Goal: Task Accomplishment & Management: Manage account settings

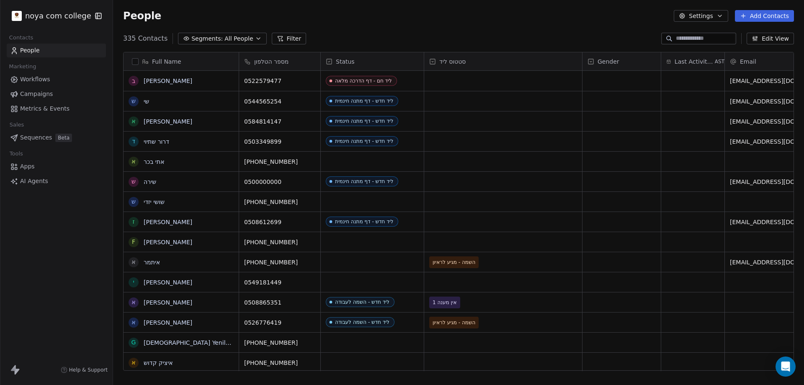
scroll to position [332, 684]
click at [285, 36] on button "Filter" at bounding box center [289, 39] width 35 height 12
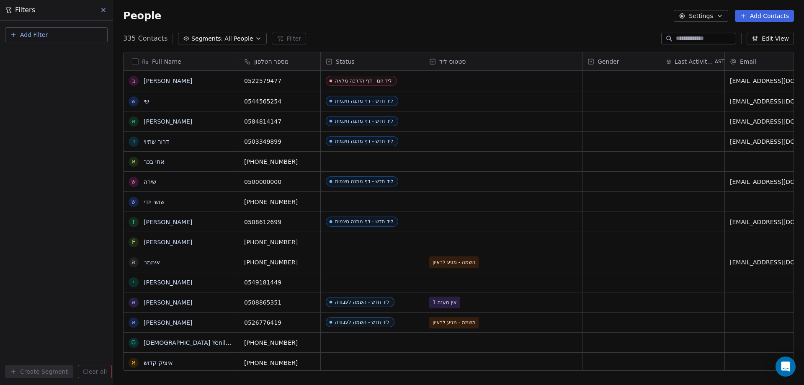
click at [72, 32] on button "Add Filter" at bounding box center [56, 34] width 103 height 15
click at [69, 47] on div "Contact properties Contact activity" at bounding box center [56, 60] width 102 height 33
click at [70, 51] on div "Contact properties" at bounding box center [56, 54] width 85 height 9
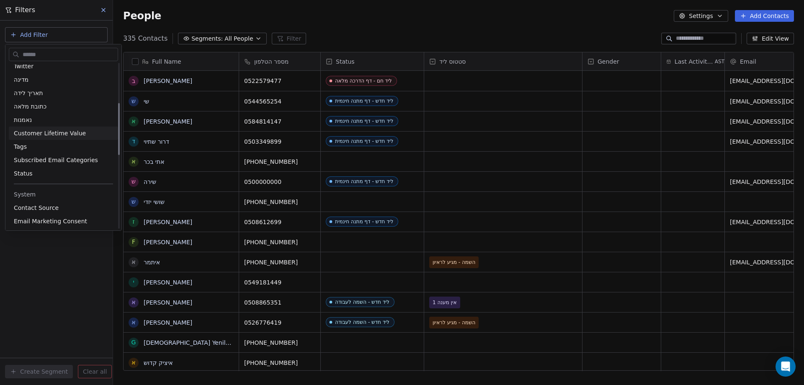
scroll to position [126, 0]
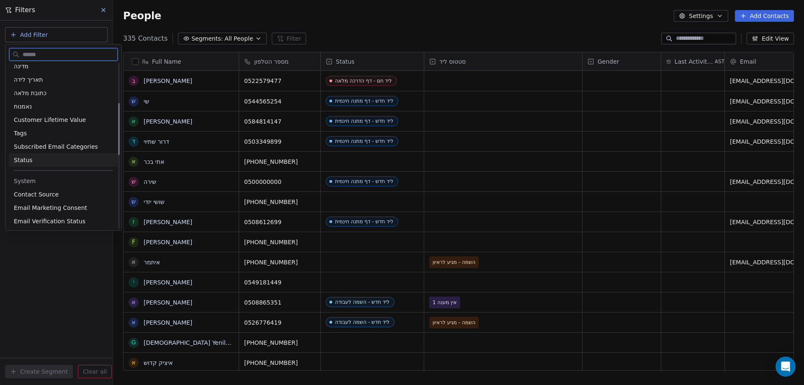
click at [46, 156] on div "Status" at bounding box center [63, 160] width 99 height 8
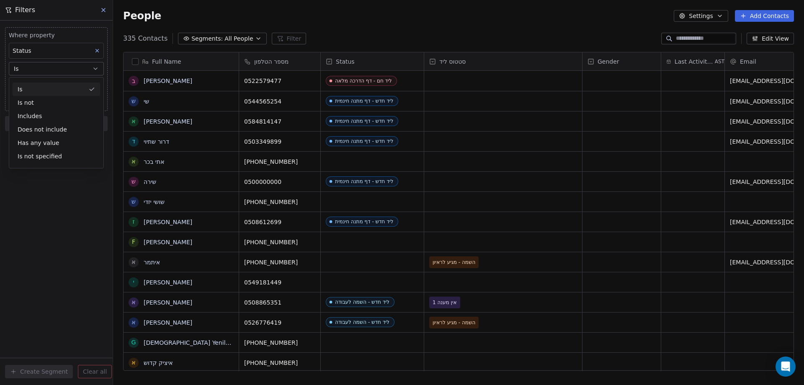
click at [58, 90] on div "Is" at bounding box center [56, 88] width 87 height 13
click at [60, 86] on body "noya com college Contacts People Marketing Workflows Campaigns Metrics & Events…" at bounding box center [402, 192] width 804 height 385
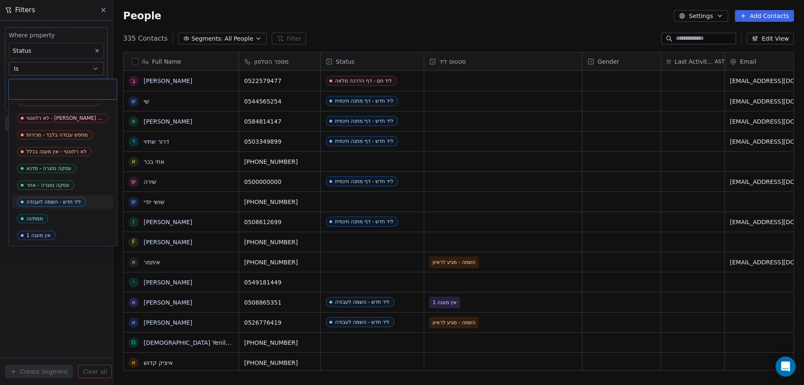
click at [75, 201] on div "ליד חדש - השמה לעבודה" at bounding box center [53, 202] width 54 height 6
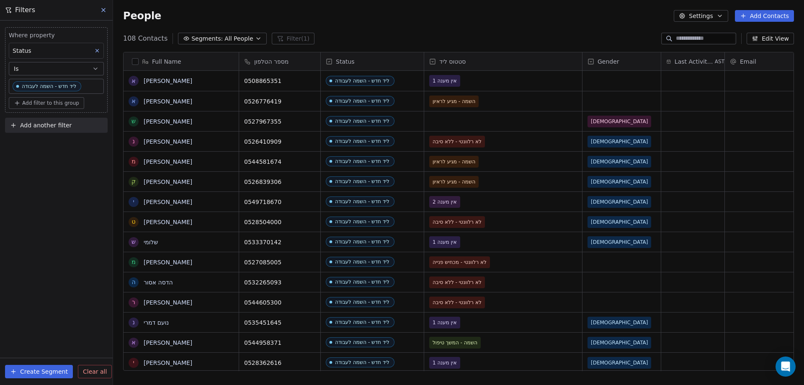
scroll to position [332, 684]
click at [62, 104] on span "Add filter to this group" at bounding box center [50, 103] width 57 height 7
click at [62, 121] on span "Contact properties" at bounding box center [45, 121] width 54 height 9
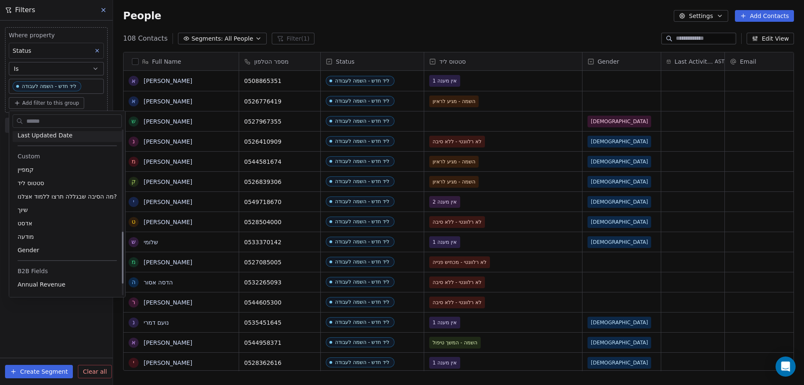
scroll to position [335, 0]
click at [50, 245] on div "Gender" at bounding box center [67, 246] width 99 height 8
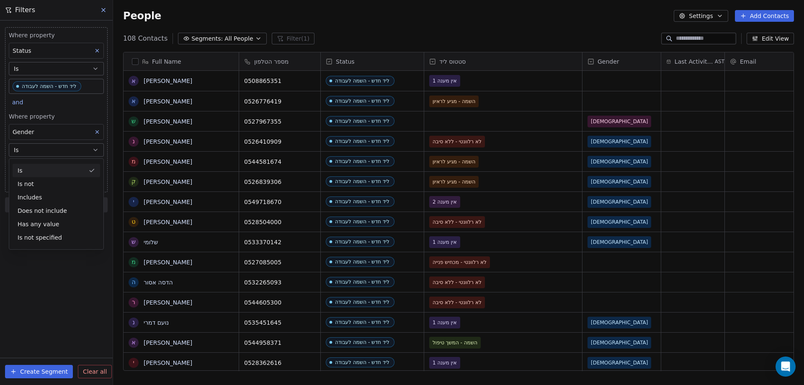
click at [51, 172] on div "Is" at bounding box center [56, 170] width 87 height 13
click at [56, 169] on body "noya com college Contacts People Marketing Workflows Campaigns Metrics & Events…" at bounding box center [402, 192] width 804 height 385
click at [44, 190] on div "[DEMOGRAPHIC_DATA]" at bounding box center [63, 191] width 85 height 9
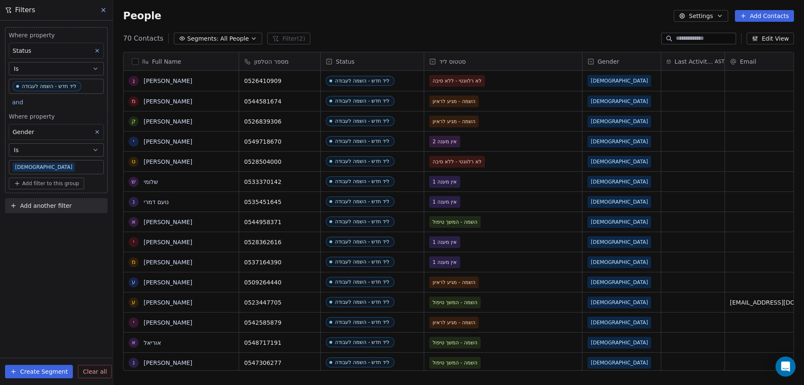
scroll to position [332, 684]
click at [45, 184] on span "Add filter to this group" at bounding box center [50, 183] width 57 height 7
click at [50, 205] on span "Contact properties" at bounding box center [45, 201] width 54 height 9
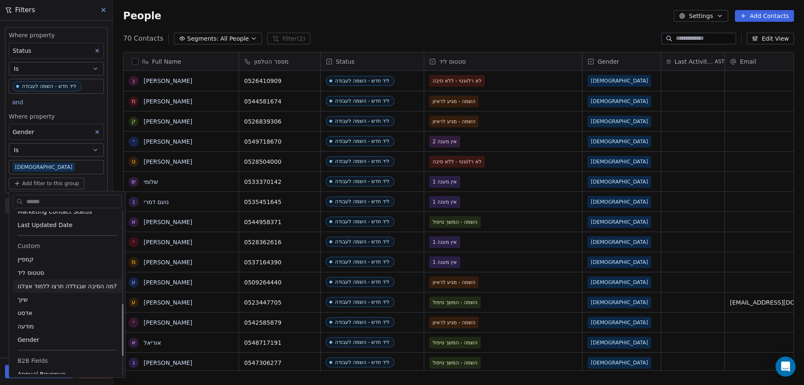
scroll to position [356, 0]
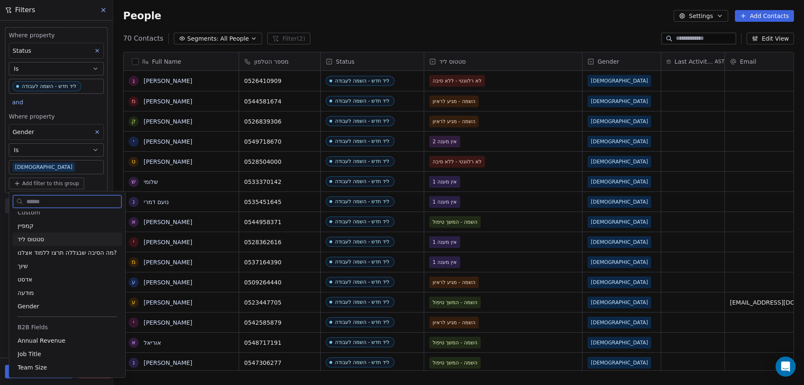
click at [47, 239] on div "סטטוס ליד" at bounding box center [67, 239] width 99 height 8
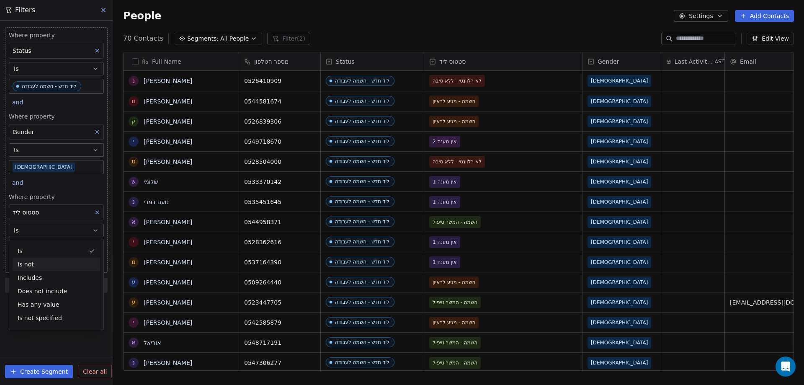
click at [63, 265] on div "Is not" at bounding box center [56, 263] width 87 height 13
click at [62, 247] on body "noya com college Contacts People Marketing Workflows Campaigns Metrics & Events…" at bounding box center [402, 192] width 804 height 385
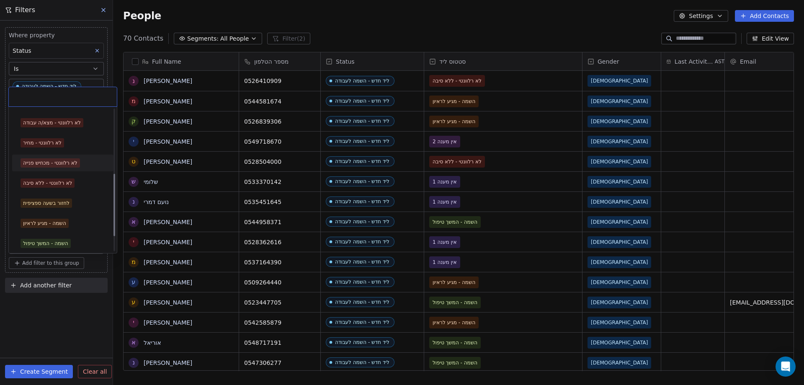
scroll to position [137, 0]
click at [64, 203] on div "לא רלוונטי - ללא סיבה" at bounding box center [47, 203] width 49 height 8
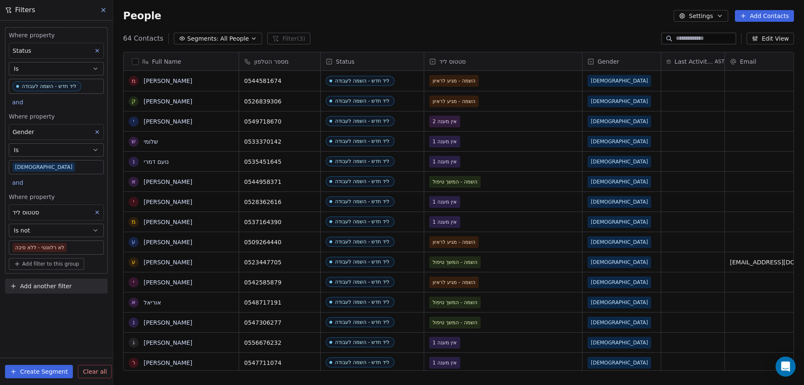
scroll to position [332, 684]
click at [52, 264] on span "Add filter to this group" at bounding box center [50, 263] width 57 height 7
click at [73, 278] on div "Contact properties" at bounding box center [56, 282] width 77 height 9
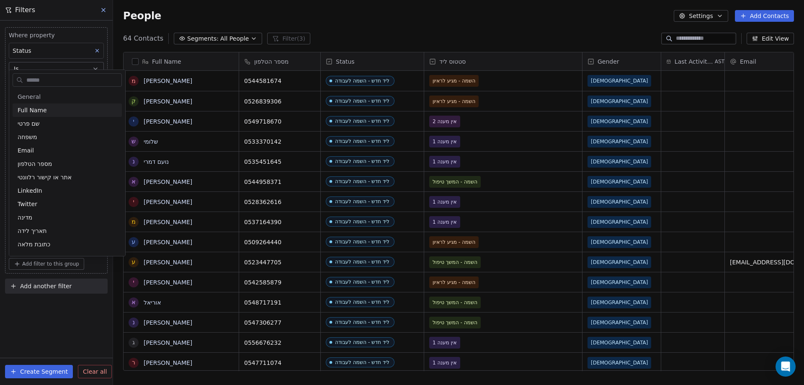
click at [67, 288] on html "noya com college Contacts People Marketing Workflows Campaigns Metrics & Events…" at bounding box center [402, 192] width 804 height 385
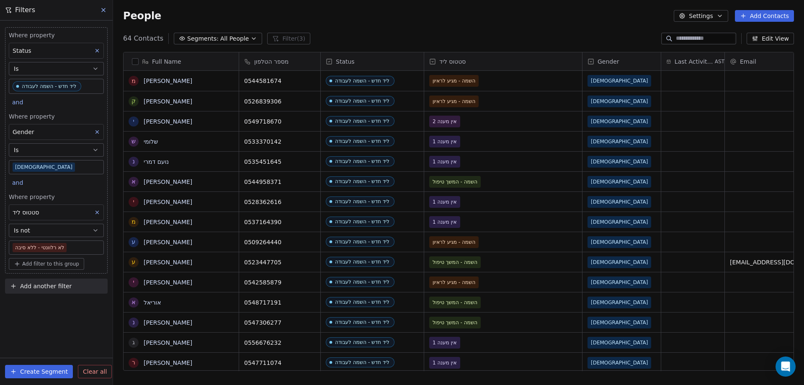
click at [34, 263] on span "Add filter to this group" at bounding box center [50, 263] width 57 height 7
click at [35, 281] on span "Contact properties" at bounding box center [45, 282] width 54 height 9
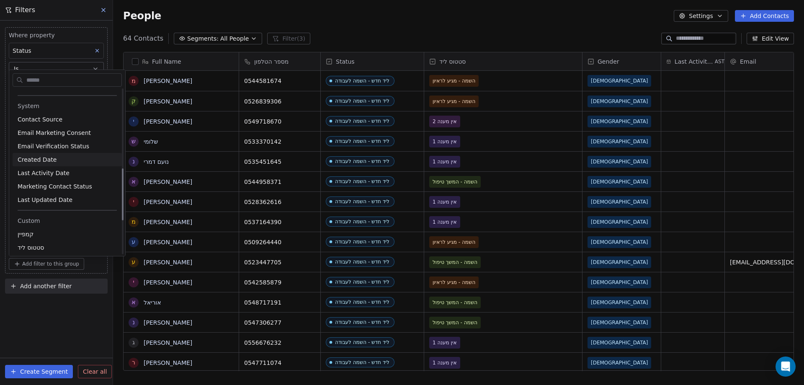
scroll to position [251, 0]
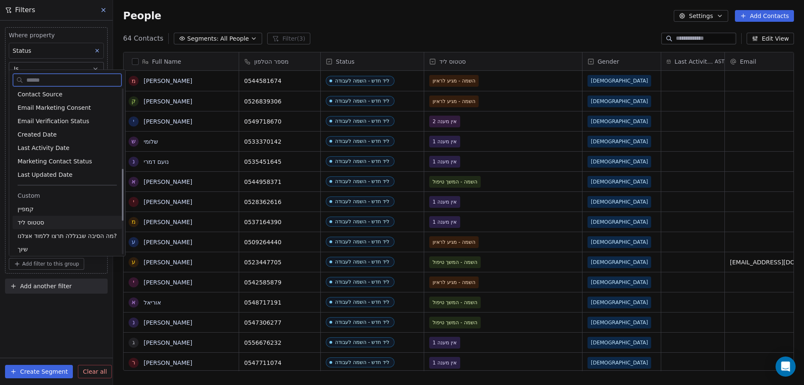
click at [38, 222] on span "סטטוס ליד" at bounding box center [31, 222] width 26 height 8
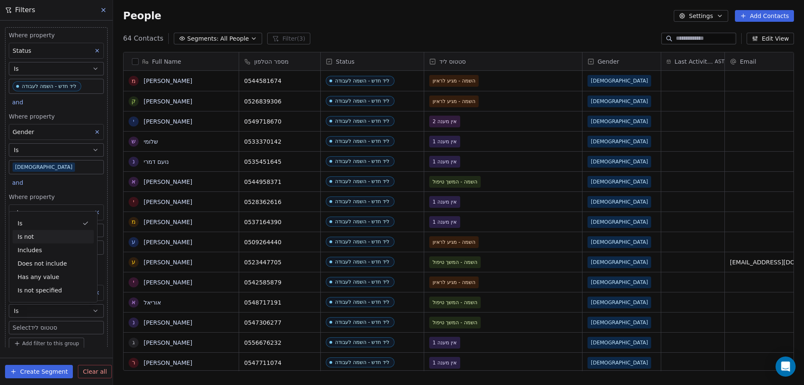
click at [42, 240] on div "Is not" at bounding box center [53, 236] width 81 height 13
click at [51, 327] on body "noya com college Contacts People Marketing Workflows Campaigns Metrics & Events…" at bounding box center [402, 192] width 804 height 385
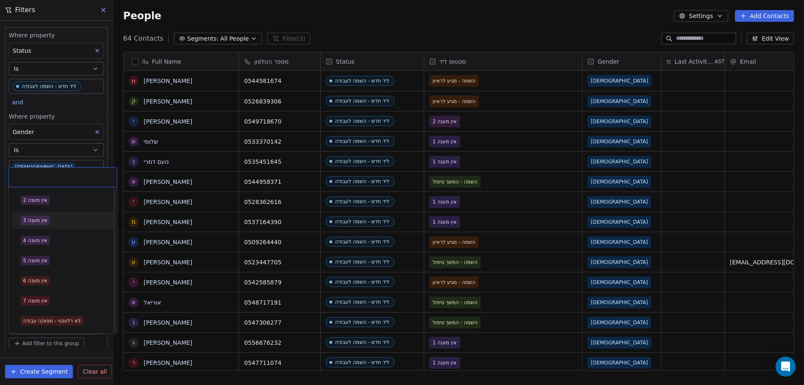
scroll to position [84, 0]
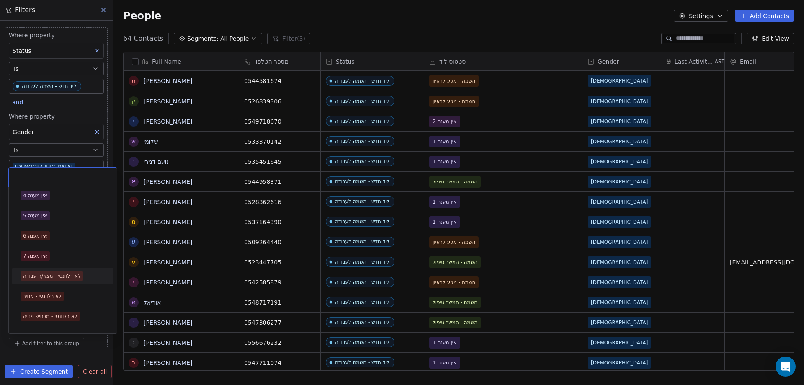
click at [59, 273] on div "לא רלוונטי - מצא/ה עבודה" at bounding box center [52, 276] width 58 height 8
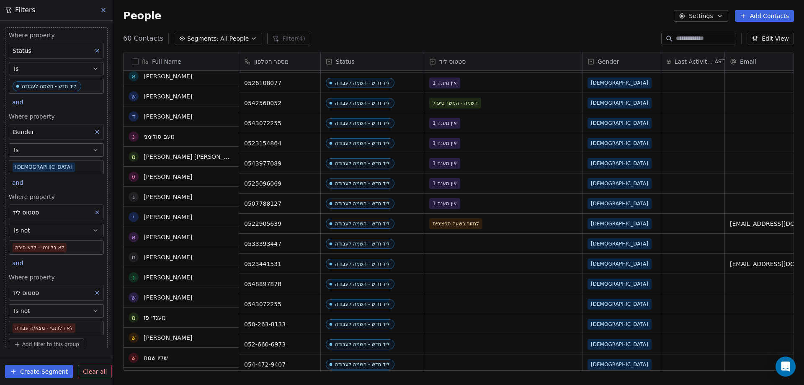
scroll to position [460, 0]
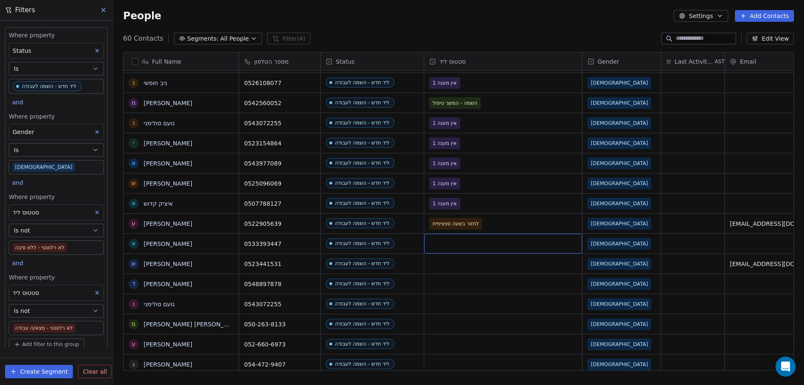
click at [460, 244] on div "grid" at bounding box center [503, 244] width 158 height 20
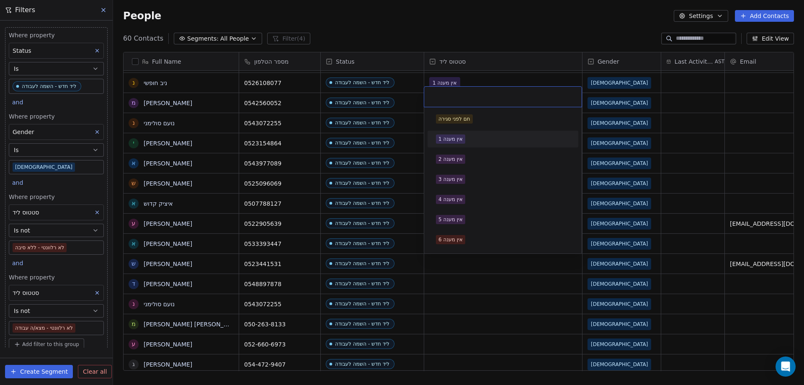
click at [458, 138] on div "אין מענה 1" at bounding box center [450, 139] width 24 height 8
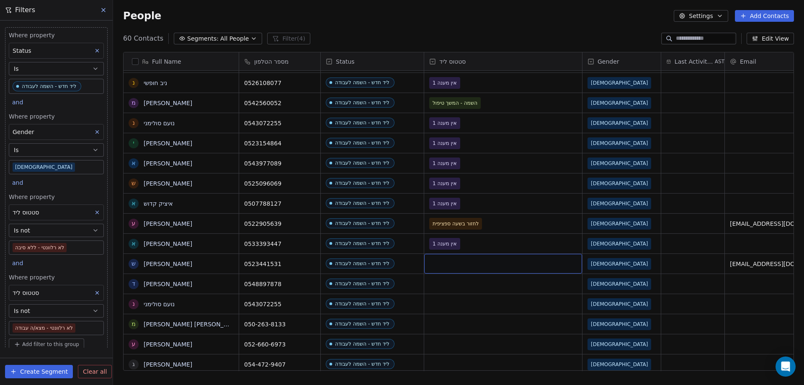
click at [441, 261] on div "grid" at bounding box center [503, 264] width 158 height 20
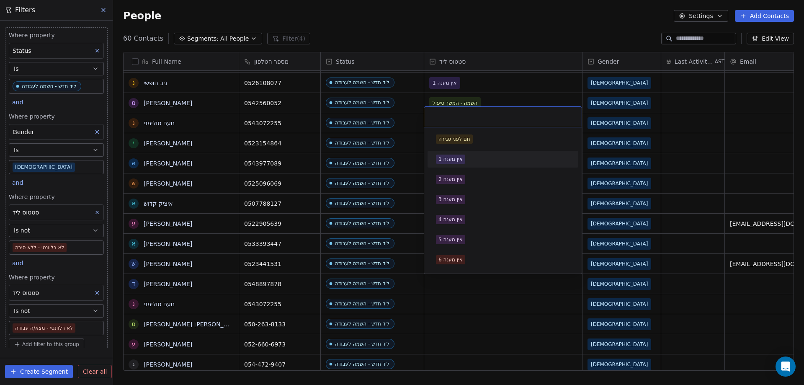
click at [475, 152] on div "אין מענה 1" at bounding box center [503, 158] width 144 height 13
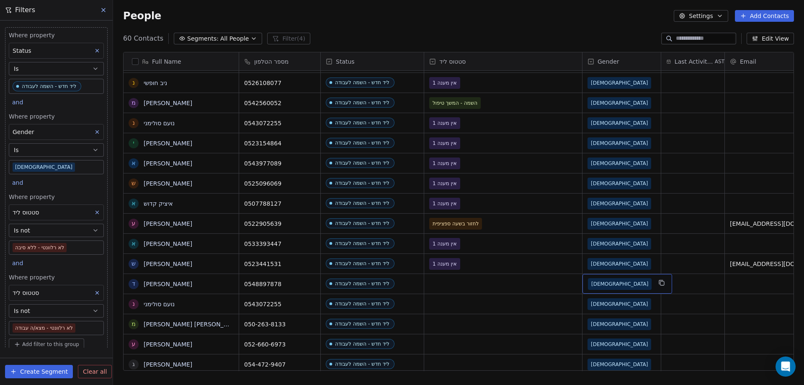
click at [612, 280] on span "[DEMOGRAPHIC_DATA]" at bounding box center [620, 284] width 64 height 12
click at [610, 285] on span "[DEMOGRAPHIC_DATA]" at bounding box center [620, 284] width 64 height 12
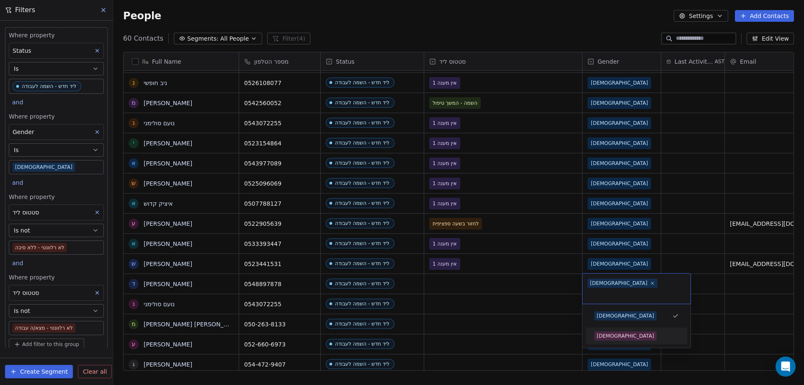
click at [610, 332] on div "[DEMOGRAPHIC_DATA]" at bounding box center [625, 336] width 57 height 8
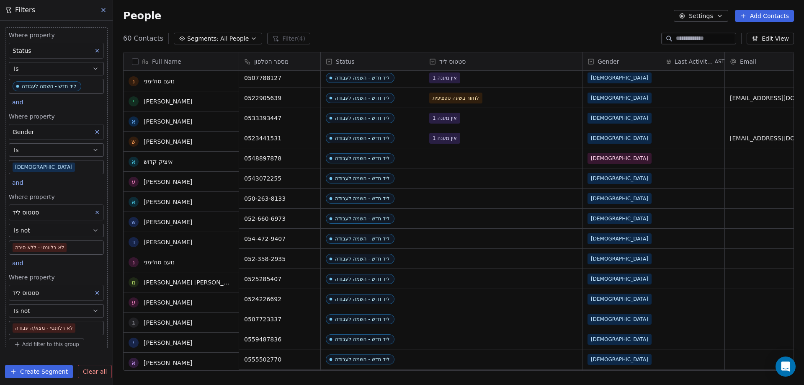
scroll to position [586, 0]
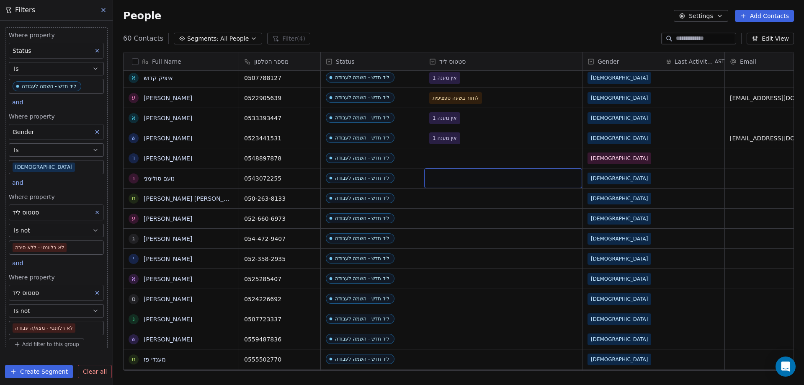
click at [481, 176] on div "grid" at bounding box center [503, 178] width 158 height 20
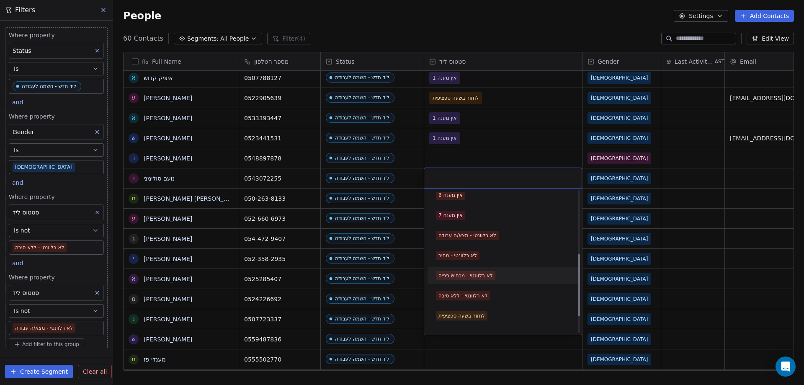
scroll to position [167, 0]
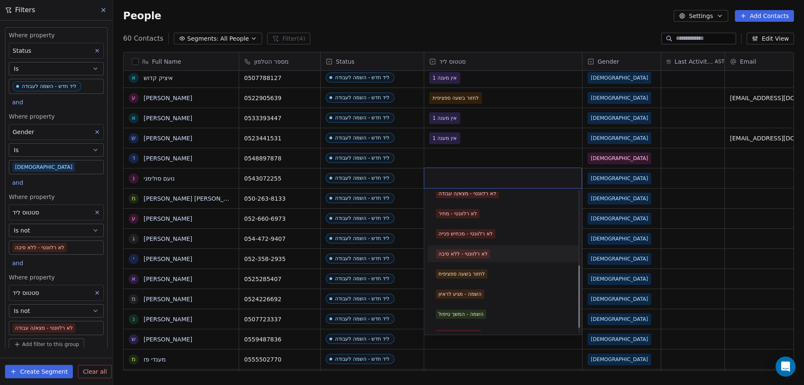
click at [460, 252] on div "לא רלוונטי - ללא סיבה" at bounding box center [462, 254] width 49 height 8
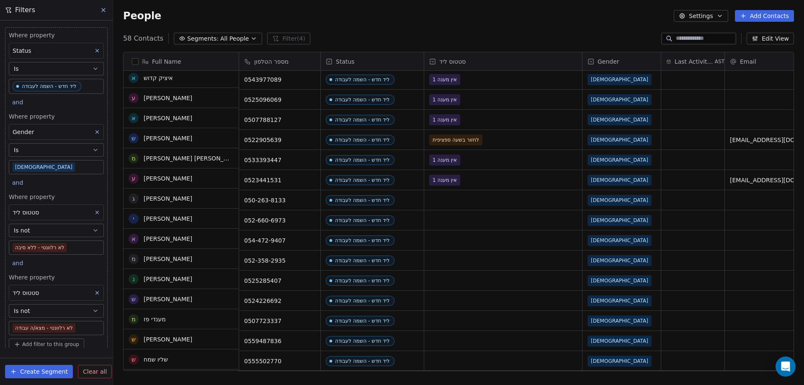
scroll to position [544, 0]
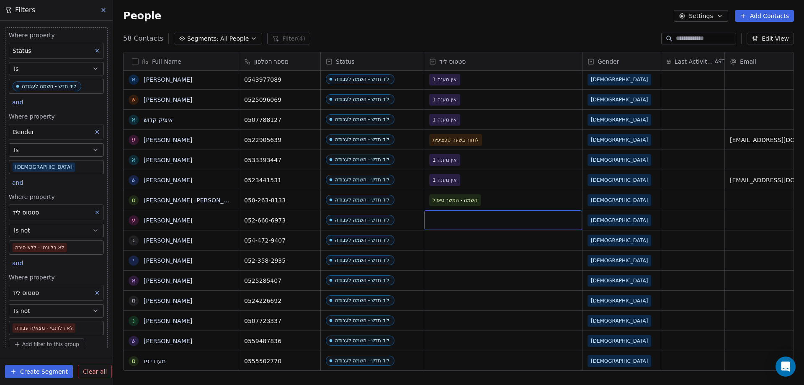
click at [452, 221] on div "grid" at bounding box center [503, 220] width 158 height 20
click at [466, 216] on div "grid" at bounding box center [503, 220] width 158 height 20
click at [465, 216] on div "grid" at bounding box center [503, 220] width 158 height 20
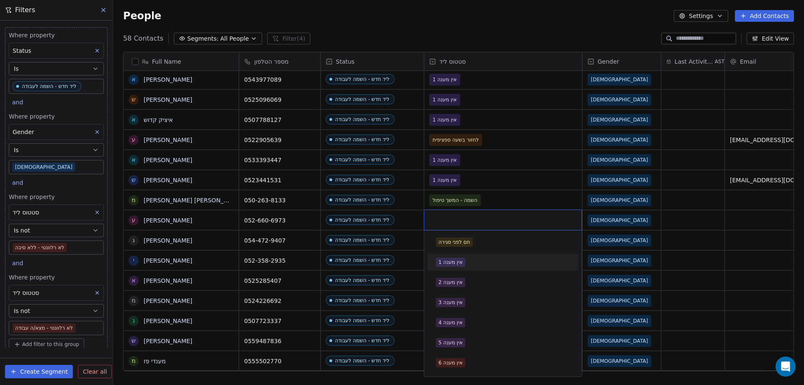
drag, startPoint x: 464, startPoint y: 260, endPoint x: 474, endPoint y: 231, distance: 29.9
click at [463, 260] on span "אין מענה 1" at bounding box center [450, 261] width 29 height 9
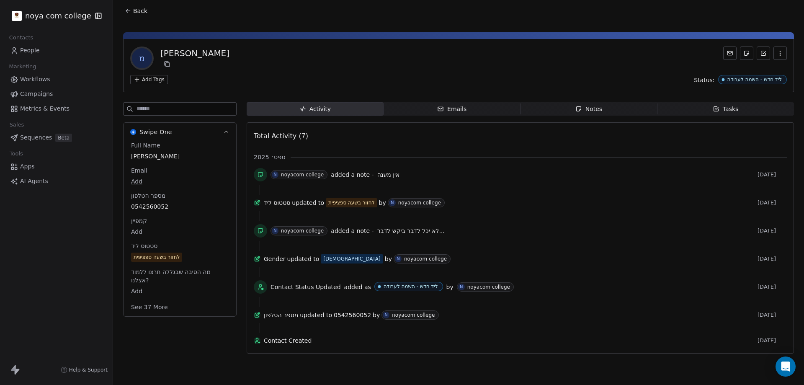
click at [610, 105] on span "Notes Notes" at bounding box center [588, 108] width 137 height 13
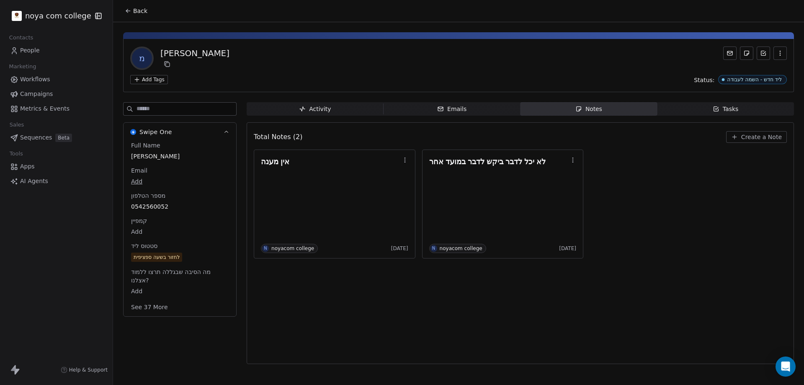
click at [748, 135] on span "Create a Note" at bounding box center [761, 137] width 41 height 8
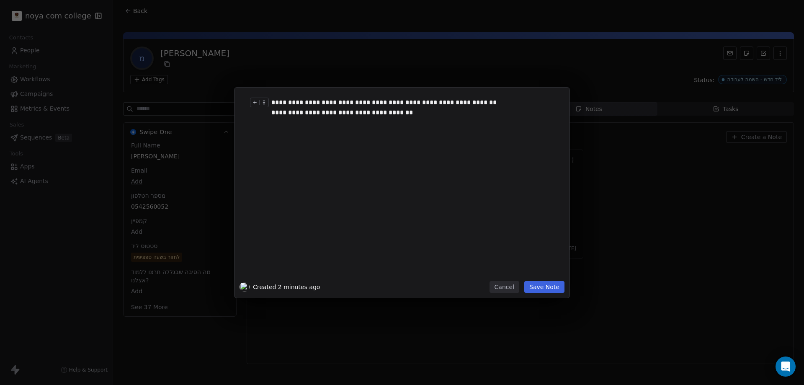
click at [558, 288] on button "Save Note" at bounding box center [544, 287] width 40 height 12
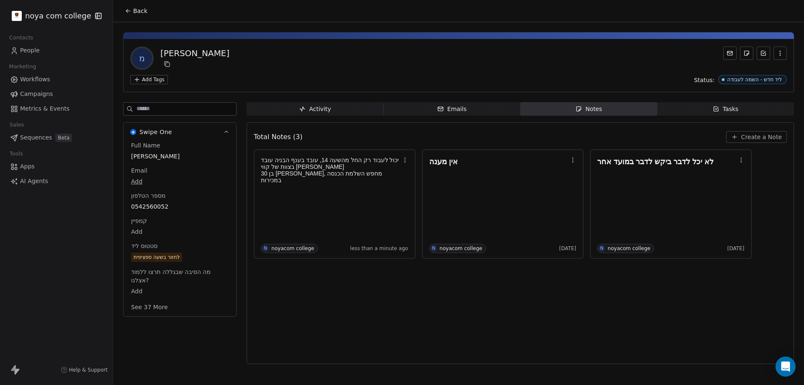
click at [156, 208] on span "0542560052" at bounding box center [180, 206] width 98 height 8
click at [155, 206] on span "0542560052" at bounding box center [179, 207] width 97 height 8
click at [155, 206] on input "**********" at bounding box center [176, 211] width 90 height 17
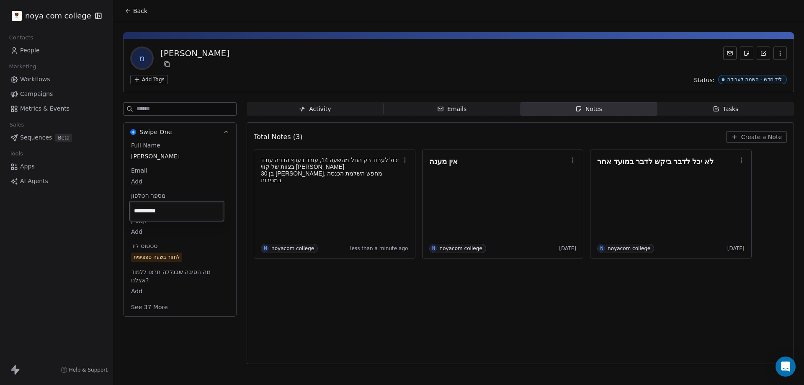
click at [184, 255] on html "**********" at bounding box center [402, 192] width 804 height 385
click at [183, 255] on span "לחזור בשעה ספציפית" at bounding box center [156, 257] width 51 height 9
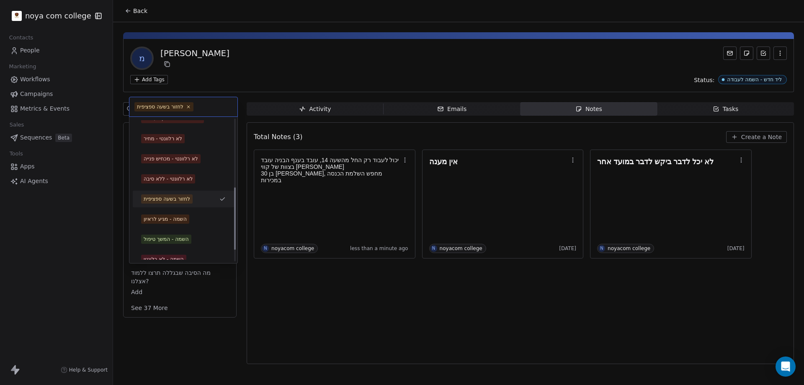
scroll to position [179, 0]
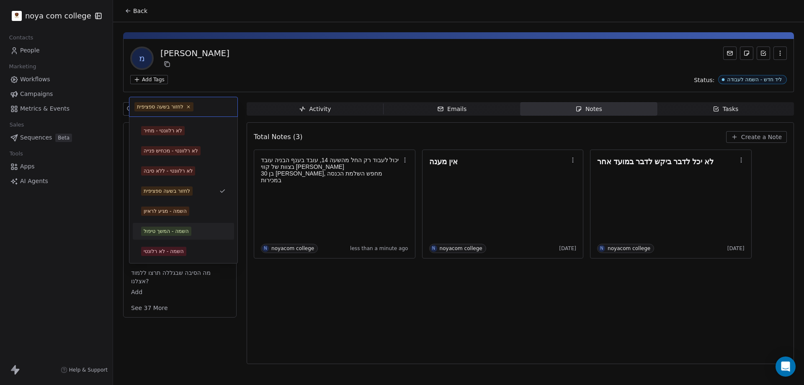
click at [189, 229] on div "השמה - המשך טיפול" at bounding box center [166, 231] width 45 height 8
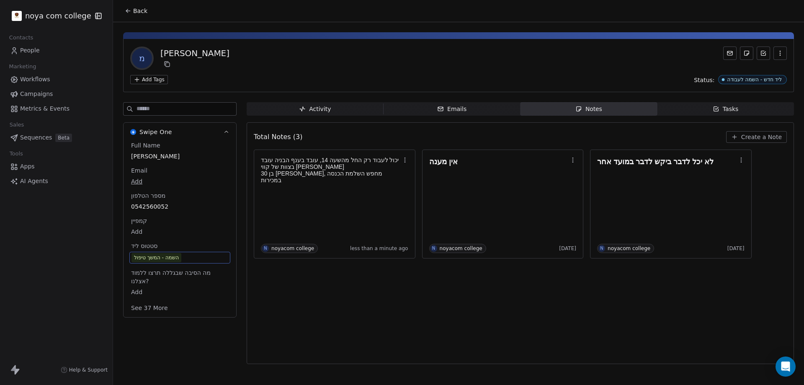
click at [509, 335] on div "Total Notes (3) Create a Note יכול לעבוד רק החל מהשעה 14, עובד בענף הבניה עובד …" at bounding box center [520, 243] width 533 height 231
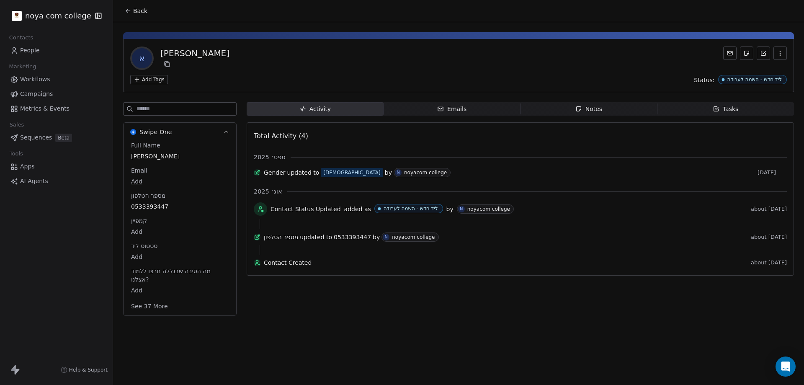
click at [612, 108] on span "Notes Notes" at bounding box center [588, 108] width 137 height 13
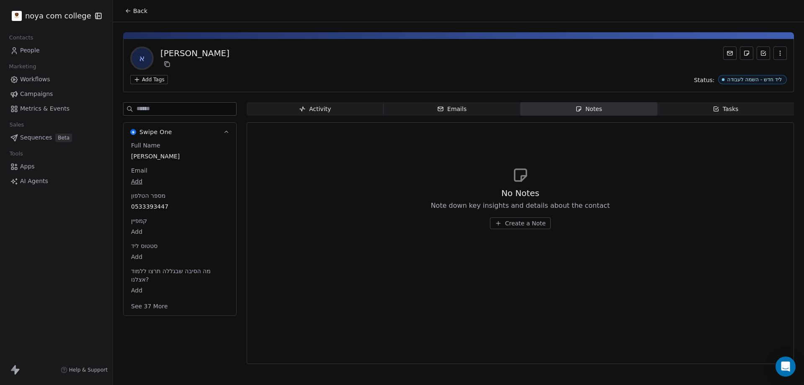
click at [516, 229] on button "Create a Note" at bounding box center [520, 223] width 61 height 12
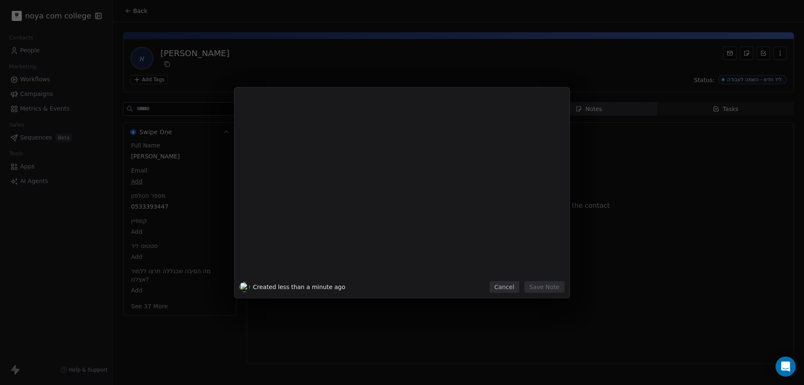
click at [518, 221] on div at bounding box center [414, 189] width 286 height 178
click at [541, 291] on button "Save Note" at bounding box center [544, 287] width 40 height 12
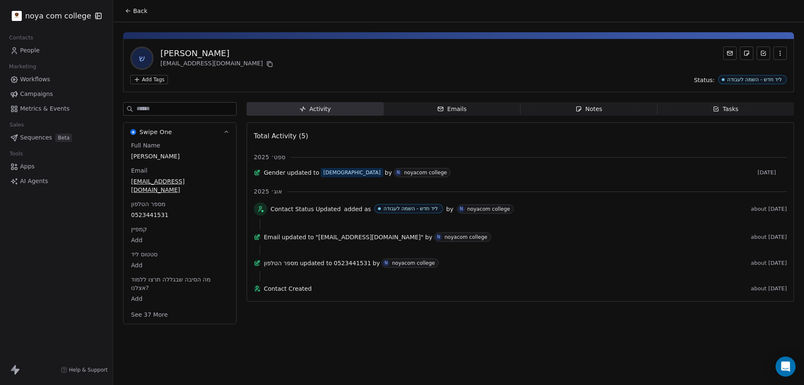
click at [583, 108] on div "Notes" at bounding box center [588, 109] width 27 height 9
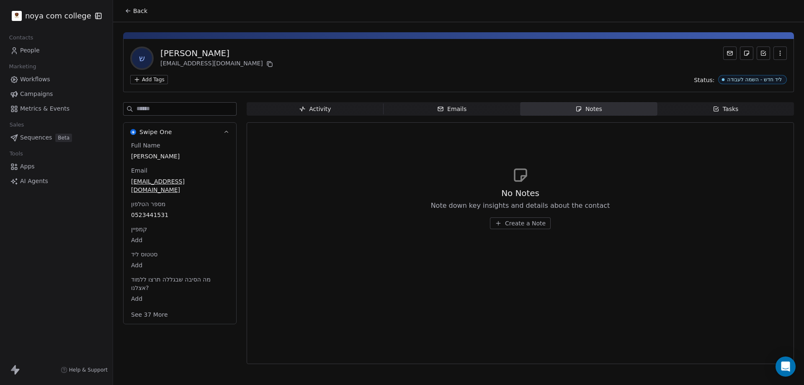
click at [515, 224] on span "Create a Note" at bounding box center [525, 223] width 41 height 8
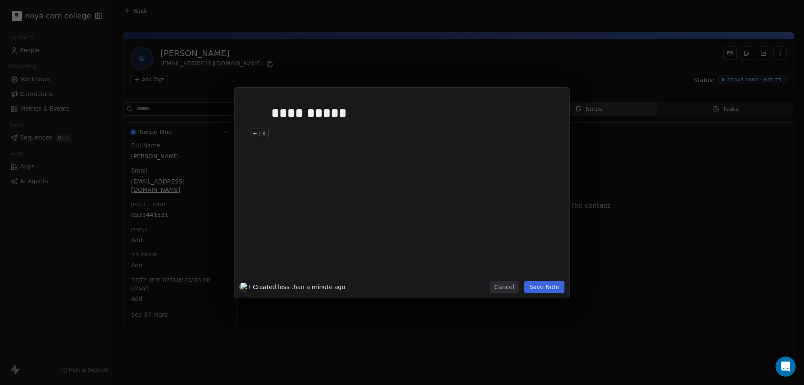
click at [551, 280] on div "**********" at bounding box center [401, 192] width 335 height 210
click at [552, 286] on button "Save Note" at bounding box center [544, 287] width 40 height 12
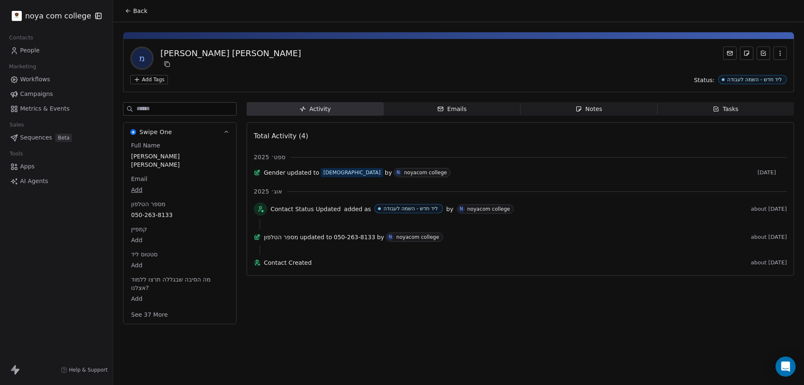
click at [575, 105] on div "Notes" at bounding box center [588, 109] width 27 height 9
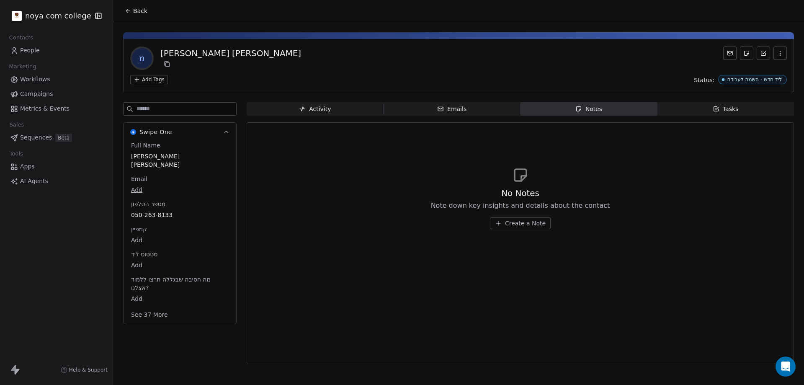
click at [539, 218] on button "Create a Note" at bounding box center [520, 223] width 61 height 12
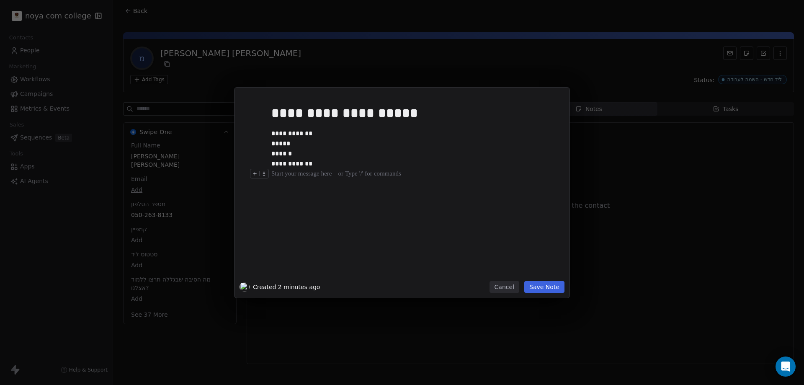
drag, startPoint x: 345, startPoint y: 177, endPoint x: 337, endPoint y: 175, distance: 7.9
click at [341, 177] on div at bounding box center [414, 174] width 286 height 10
click at [543, 283] on button "Save Note" at bounding box center [544, 287] width 40 height 12
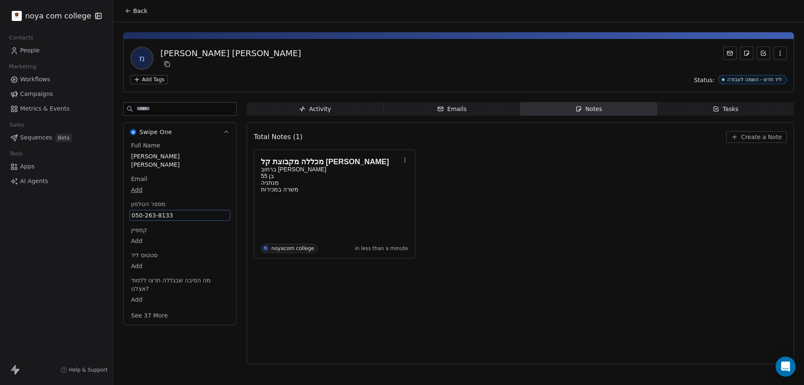
click at [155, 211] on span "050-263-8133" at bounding box center [179, 215] width 97 height 8
click at [155, 203] on input "**********" at bounding box center [176, 211] width 90 height 17
click at [367, 309] on html "**********" at bounding box center [402, 192] width 804 height 385
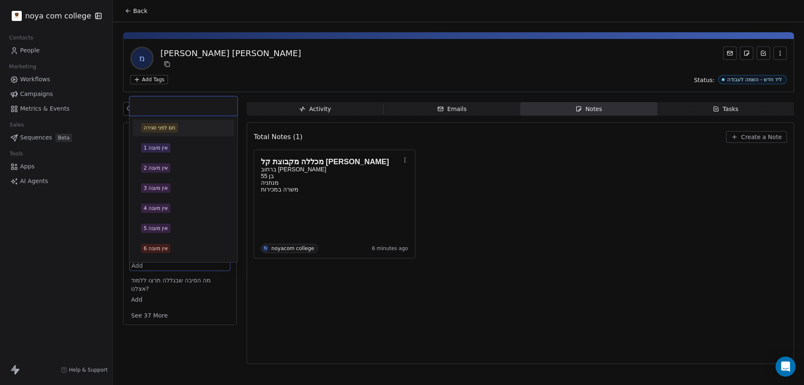
click at [134, 256] on body "noya com college Contacts People Marketing Workflows Campaigns Metrics & Events…" at bounding box center [402, 192] width 804 height 385
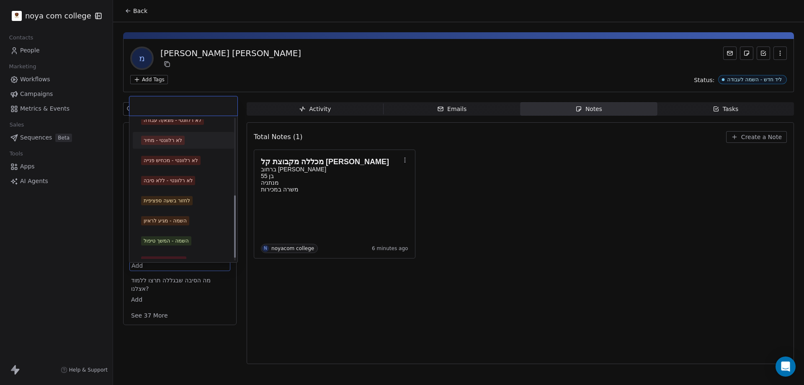
scroll to position [179, 0]
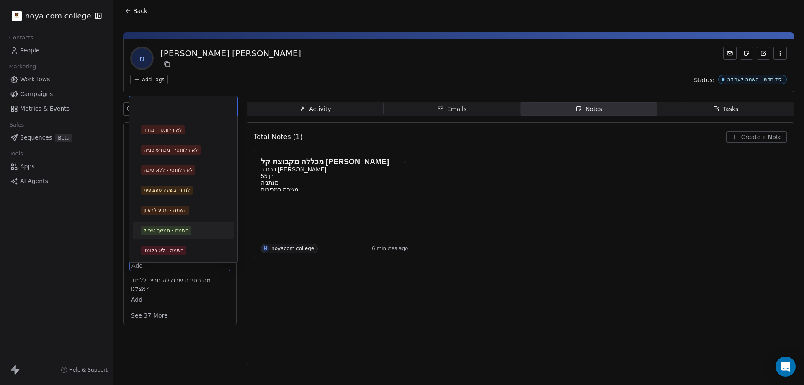
click at [180, 229] on div "השמה - המשך טיפול" at bounding box center [166, 230] width 45 height 8
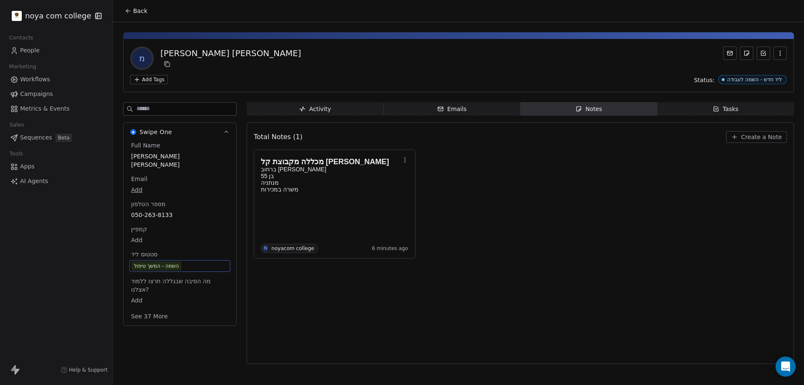
click at [540, 206] on div "מכללה מקבוצת קל אוטו ברחוב הצפירה בן 55 מנתניה משרה במכירות N noyacom college 6…" at bounding box center [520, 203] width 533 height 109
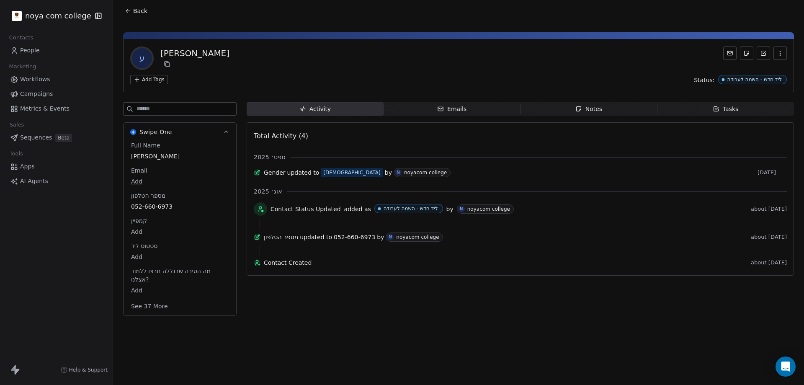
click at [552, 113] on span "Notes Notes" at bounding box center [588, 108] width 137 height 13
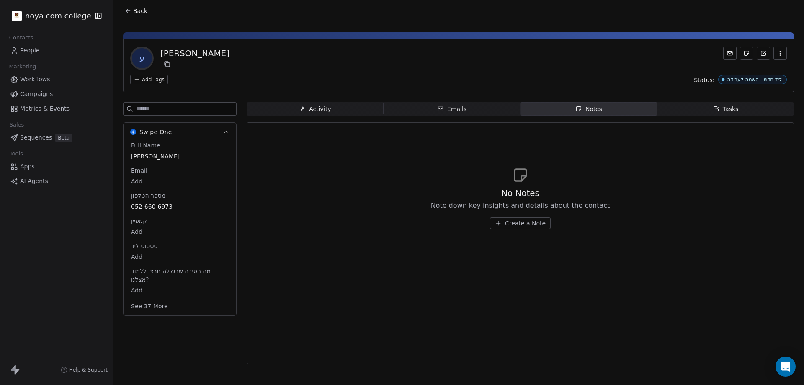
click at [531, 227] on button "Create a Note" at bounding box center [520, 223] width 61 height 12
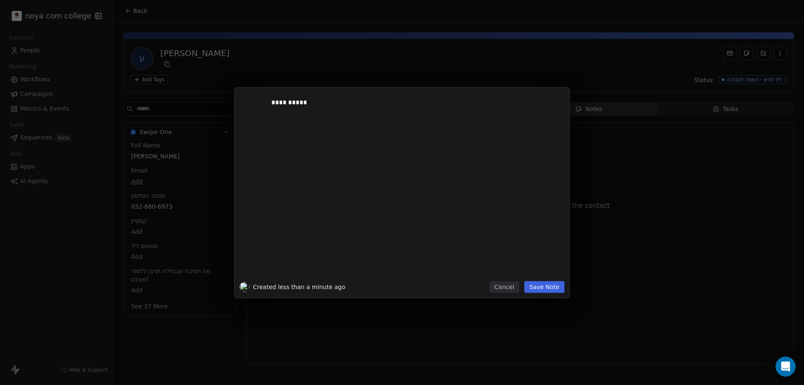
click at [545, 287] on button "Save Note" at bounding box center [544, 287] width 40 height 12
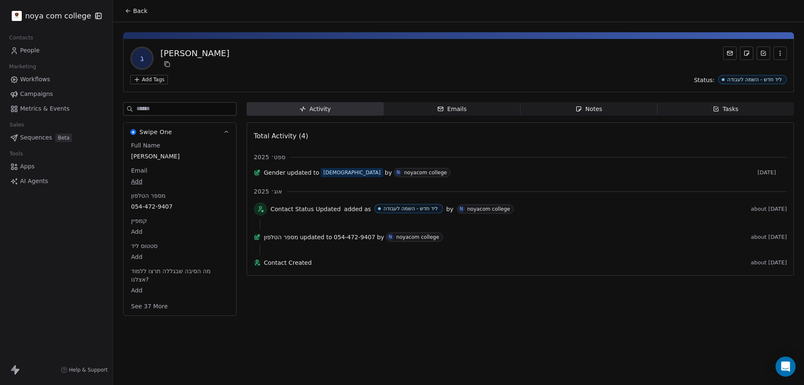
click at [609, 112] on span "Notes Notes" at bounding box center [588, 108] width 137 height 13
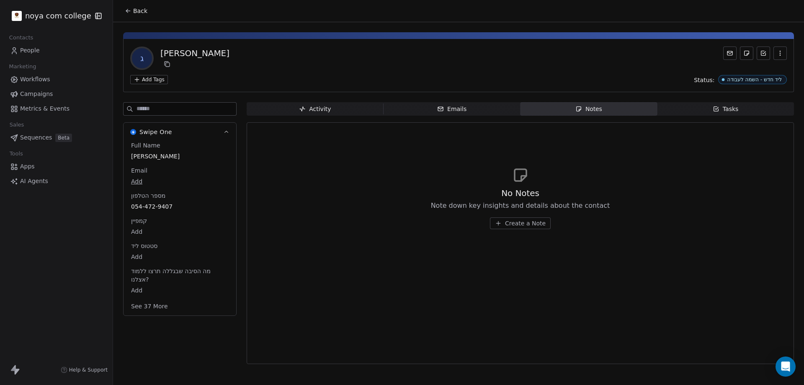
click at [529, 222] on span "Create a Note" at bounding box center [525, 223] width 41 height 8
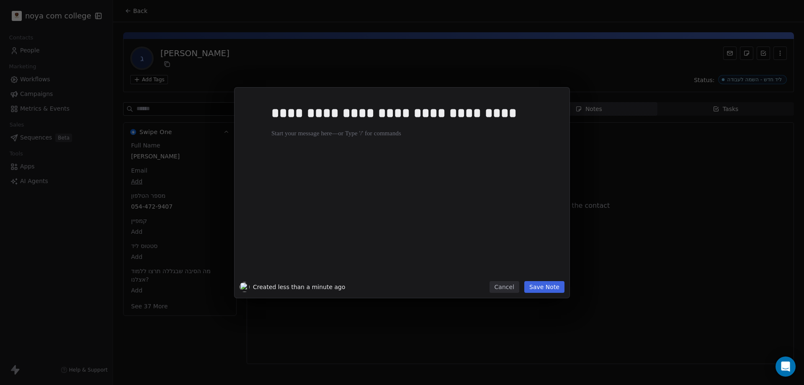
click at [548, 288] on button "Save Note" at bounding box center [544, 287] width 40 height 12
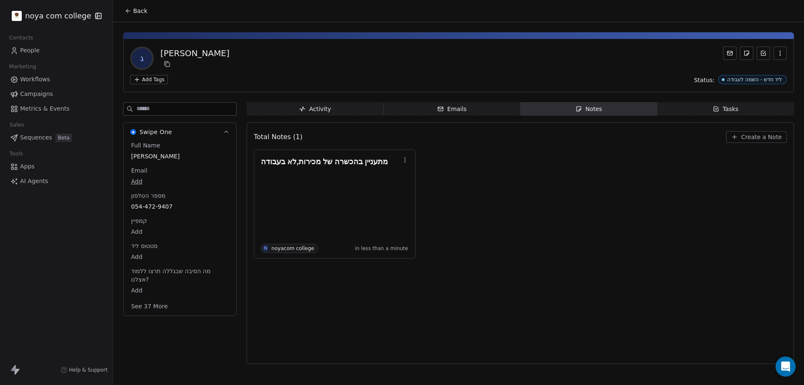
click at [682, 238] on div "מתעניין בהכשרה של מכירות,לא בעבודה N noyacom college in less than a minute" at bounding box center [520, 203] width 533 height 109
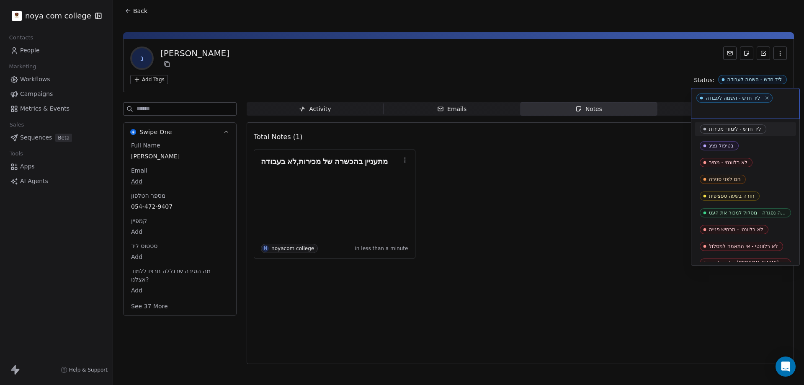
click at [743, 128] on div "ליד חדש - לימודי מכירות" at bounding box center [735, 129] width 52 height 6
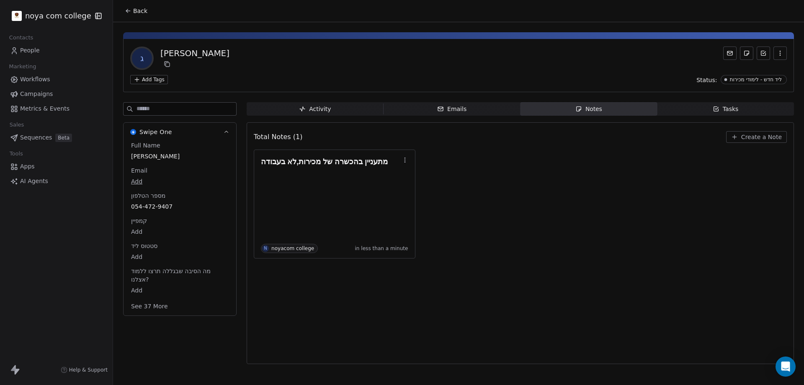
click at [136, 255] on body "noya com college Contacts People Marketing Workflows Campaigns Metrics & Events…" at bounding box center [402, 192] width 804 height 385
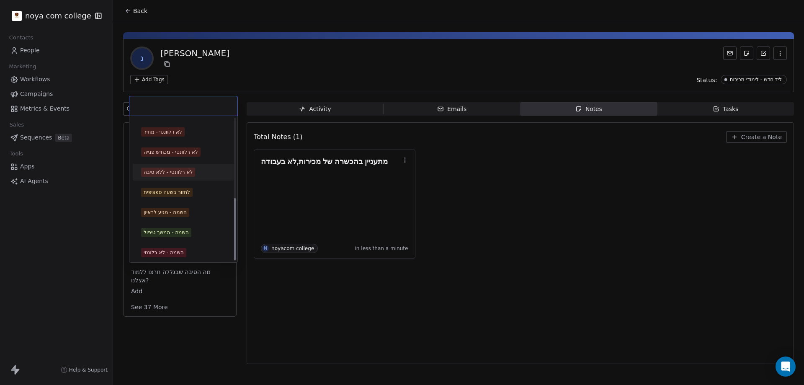
scroll to position [179, 0]
click at [440, 301] on html "noya com college Contacts People Marketing Workflows Campaigns Metrics & Events…" at bounding box center [402, 192] width 804 height 385
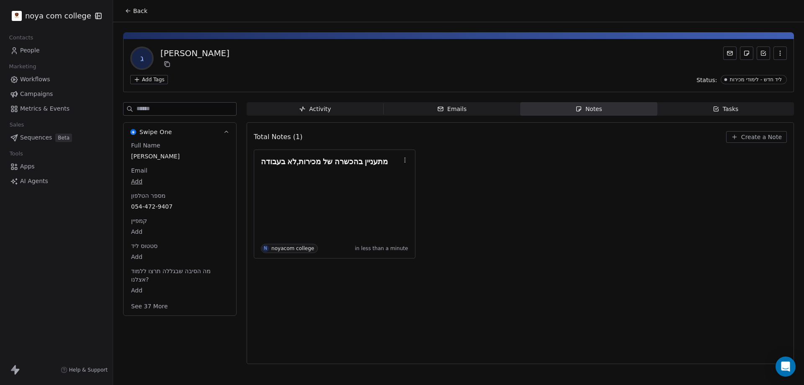
click at [612, 202] on div "מתעניין בהכשרה של מכירות,לא בעבודה N noyacom college in less than a minute" at bounding box center [520, 203] width 533 height 109
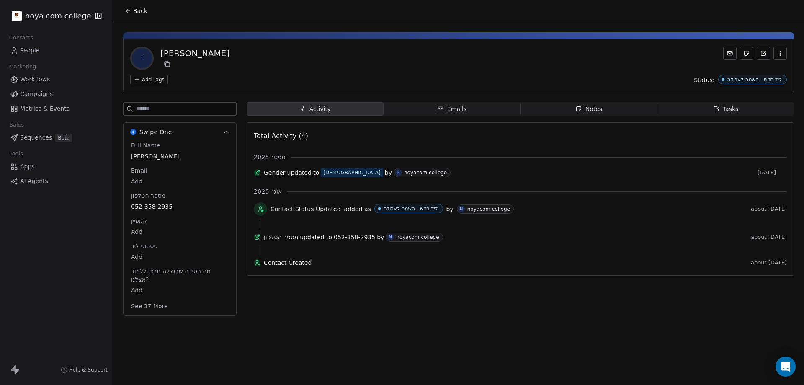
click at [628, 105] on span "Notes Notes" at bounding box center [588, 108] width 137 height 13
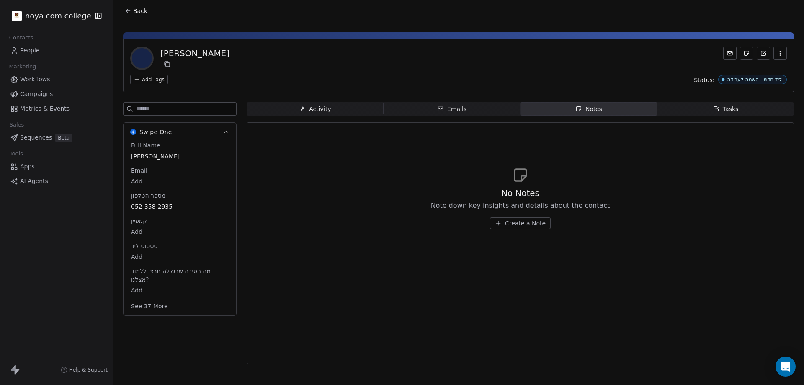
click at [539, 221] on span "Create a Note" at bounding box center [525, 223] width 41 height 8
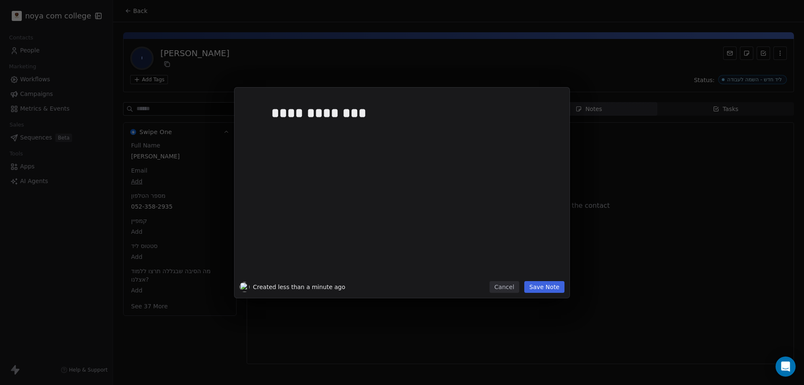
click at [549, 290] on button "Save Note" at bounding box center [544, 287] width 40 height 12
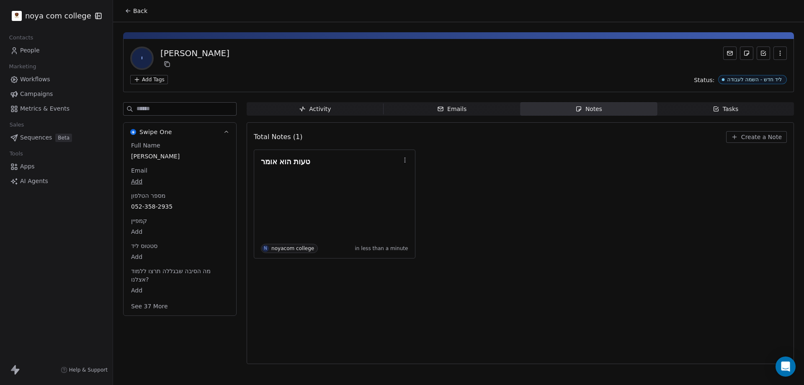
click at [137, 257] on body "noya com college Contacts People Marketing Workflows Campaigns Metrics & Events…" at bounding box center [402, 192] width 804 height 385
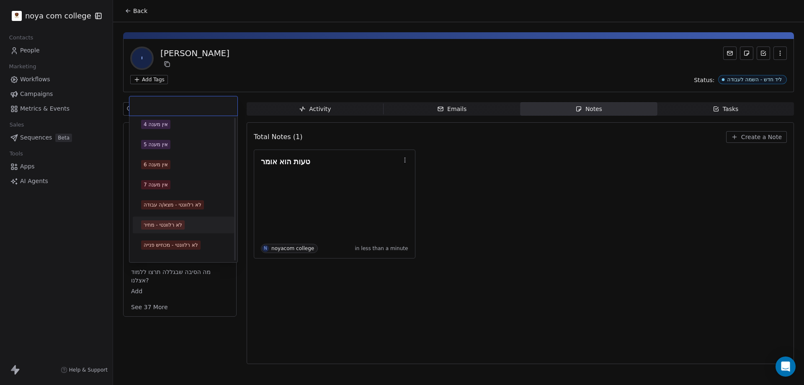
scroll to position [126, 0]
click at [170, 203] on div "לא רלוונטי - מכחיש פנייה" at bounding box center [171, 203] width 54 height 8
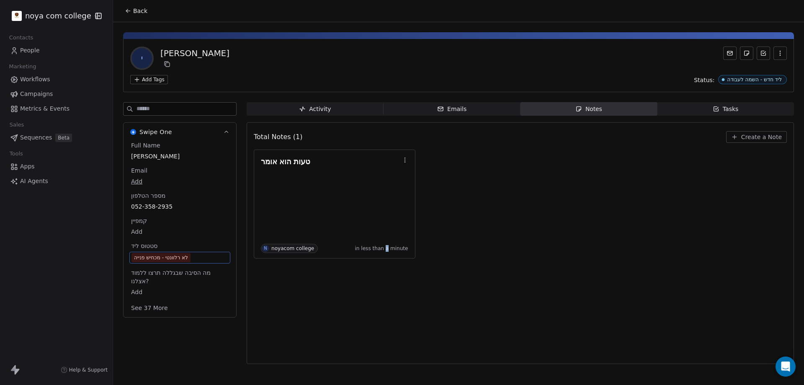
click at [389, 296] on div "Total Notes (1) Create a Note טעות הוא אומר N noyacom college in less than a mi…" at bounding box center [520, 243] width 533 height 231
click at [620, 221] on div "טעות הוא אומר N noyacom college in less than a minute" at bounding box center [520, 203] width 533 height 109
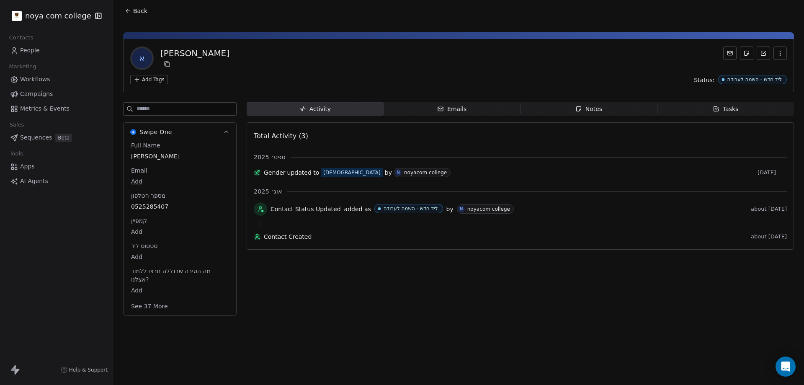
click at [597, 111] on div "Notes" at bounding box center [588, 109] width 27 height 9
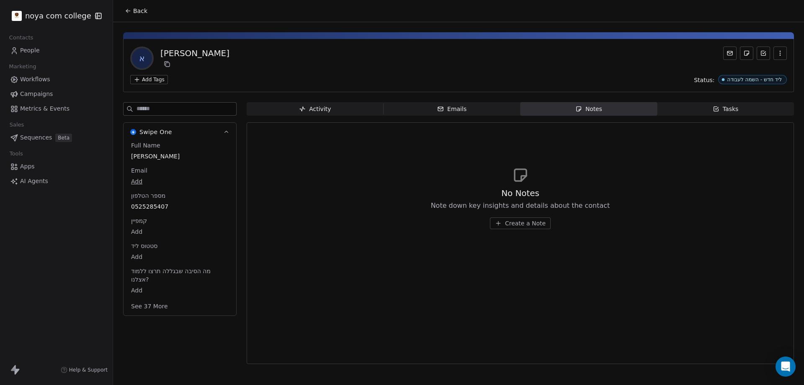
click at [522, 226] on span "Create a Note" at bounding box center [525, 223] width 41 height 8
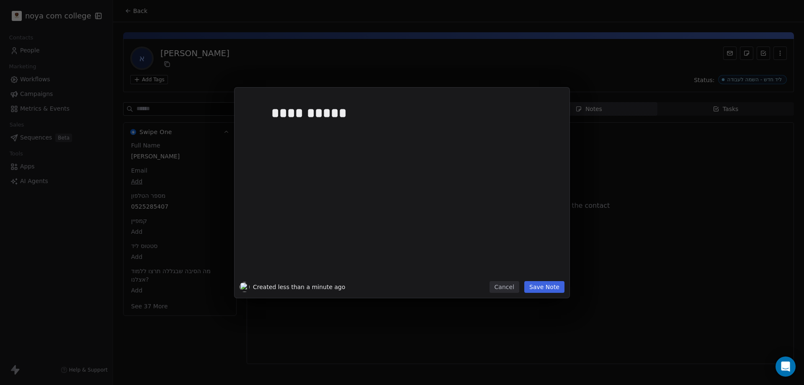
click at [550, 288] on button "Save Note" at bounding box center [544, 287] width 40 height 12
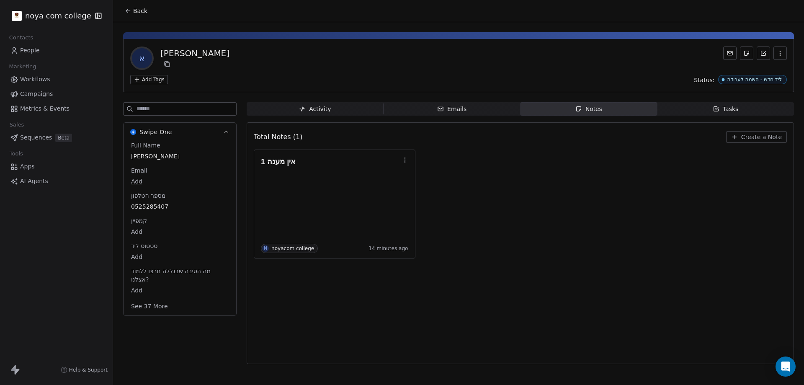
click at [134, 256] on body "noya com college Contacts People Marketing Workflows Campaigns Metrics & Events…" at bounding box center [402, 192] width 804 height 385
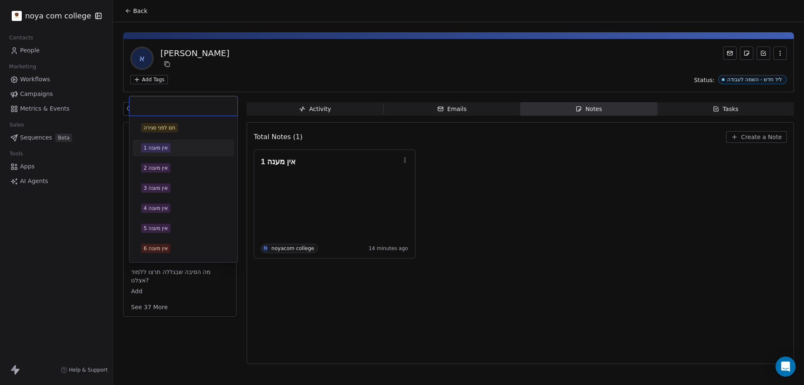
click at [165, 146] on div "אין מענה 1" at bounding box center [156, 148] width 24 height 8
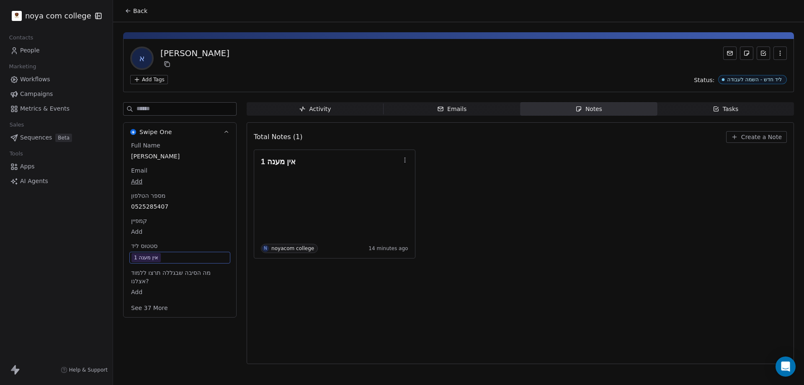
click at [599, 176] on div "אין מענה 1 N noyacom college 14 minutes ago" at bounding box center [520, 203] width 533 height 109
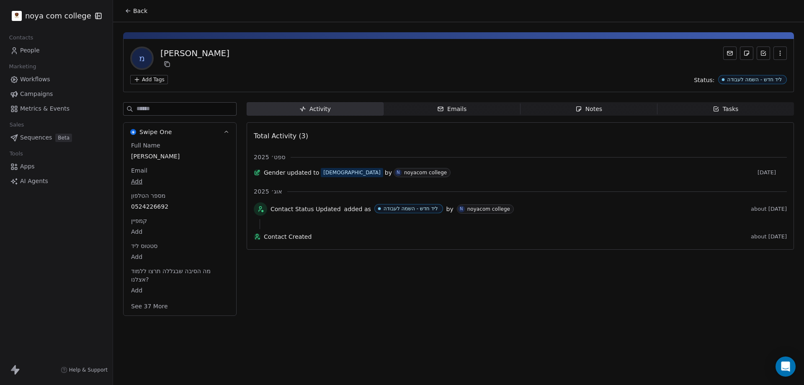
click at [634, 106] on span "Notes Notes" at bounding box center [588, 108] width 137 height 13
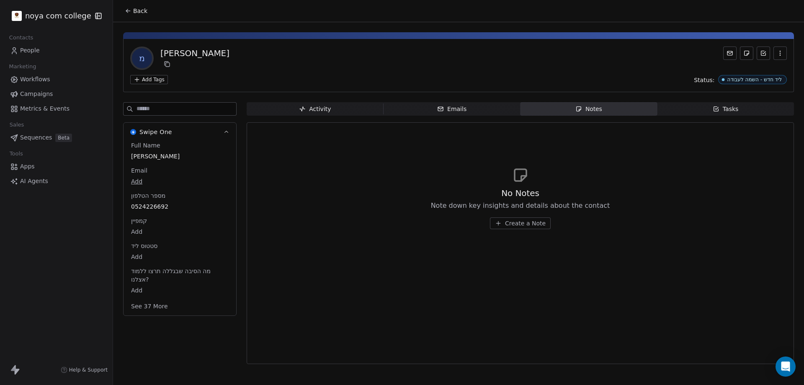
click at [532, 217] on button "Create a Note" at bounding box center [520, 223] width 61 height 12
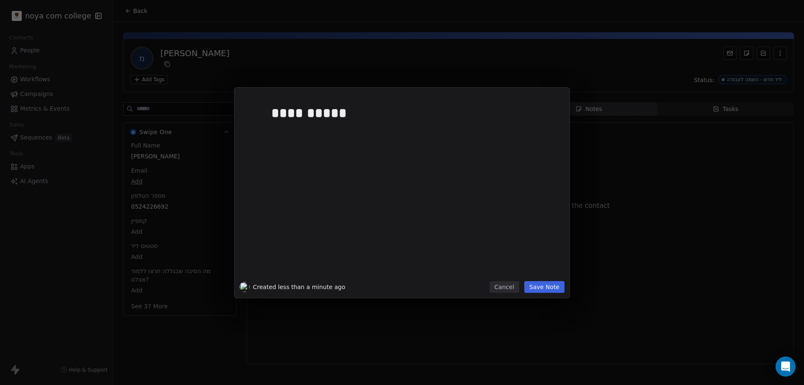
click at [549, 286] on button "Save Note" at bounding box center [544, 287] width 40 height 12
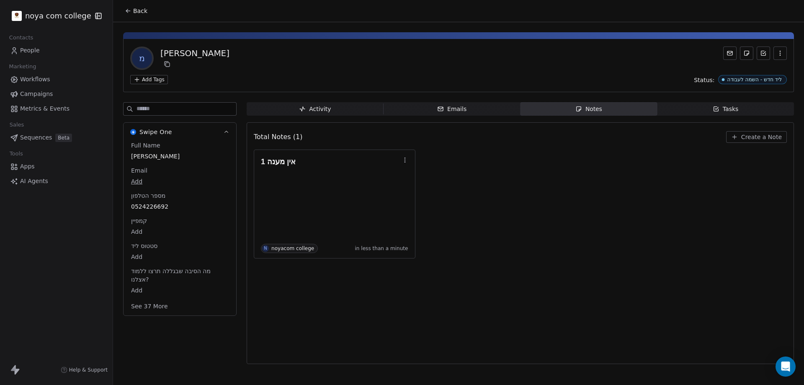
click at [139, 257] on body "noya com college Contacts People Marketing Workflows Campaigns Metrics & Events…" at bounding box center [402, 192] width 804 height 385
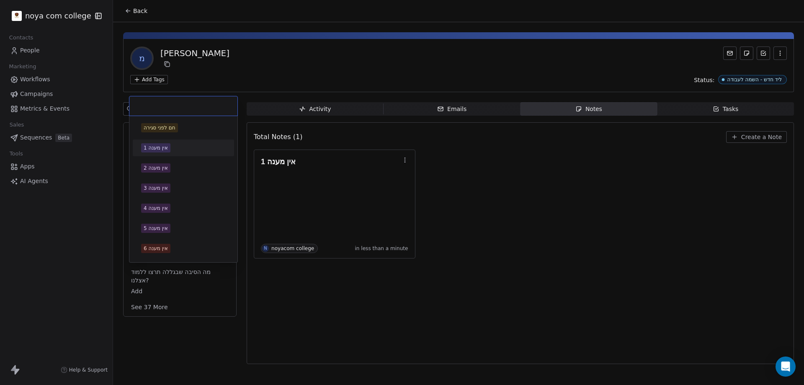
click at [161, 149] on div "אין מענה 1" at bounding box center [156, 148] width 24 height 8
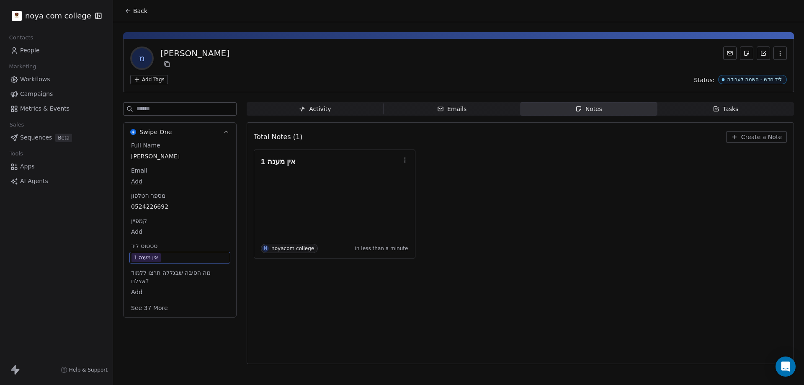
click at [574, 252] on div "אין מענה 1 N noyacom college in less than a minute" at bounding box center [520, 203] width 533 height 109
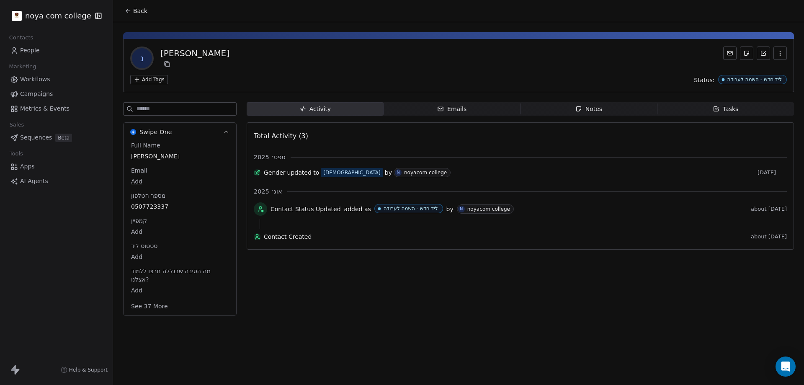
click at [137, 258] on body "noya com college Contacts People Marketing Workflows Campaigns Metrics & Events…" at bounding box center [402, 192] width 804 height 385
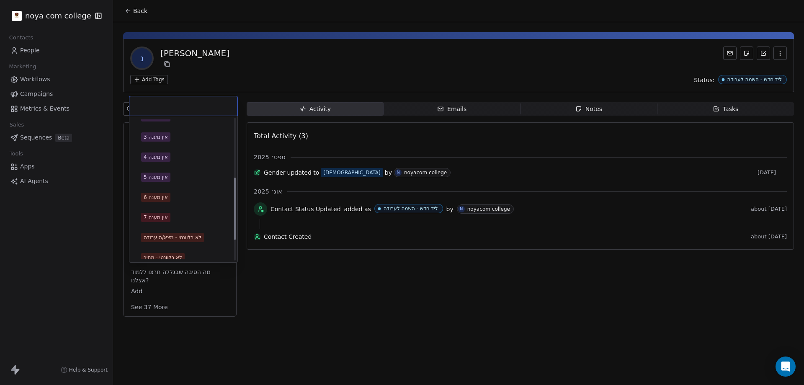
scroll to position [179, 0]
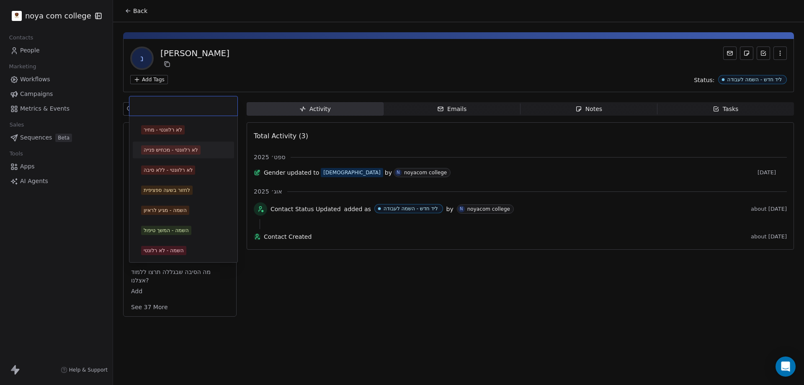
click at [181, 152] on div "לא רלוונטי - מכחיש פנייה" at bounding box center [171, 150] width 54 height 8
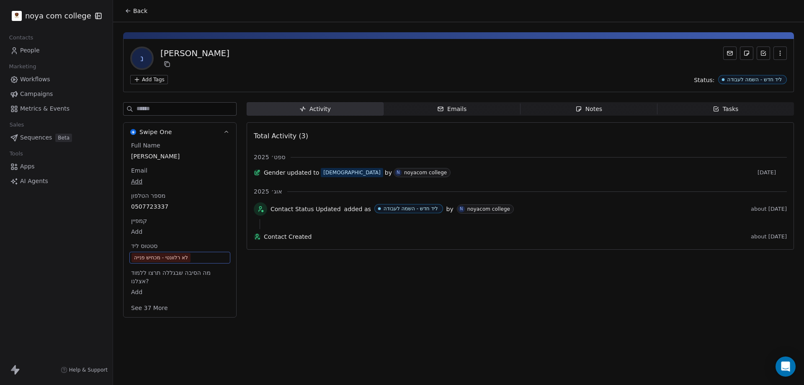
click at [278, 290] on div "Activity Activity Emails Emails Notes Notes Tasks Tasks Total Activity (3) ספט׳…" at bounding box center [520, 212] width 547 height 220
click at [327, 288] on div "Activity Activity Emails Emails Notes Notes Tasks Tasks Total Activity (3) ספט׳…" at bounding box center [520, 212] width 547 height 220
click at [326, 287] on div "Activity Activity Emails Emails Notes Notes Tasks Tasks Total Activity (3) ספט׳…" at bounding box center [520, 212] width 547 height 220
click at [578, 107] on icon "button" at bounding box center [578, 109] width 5 height 5
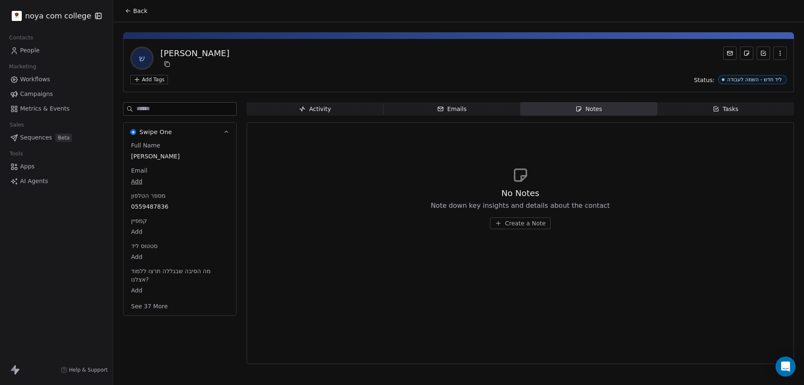
click at [139, 257] on body "noya com college Contacts People Marketing Workflows Campaigns Metrics & Events…" at bounding box center [402, 192] width 804 height 385
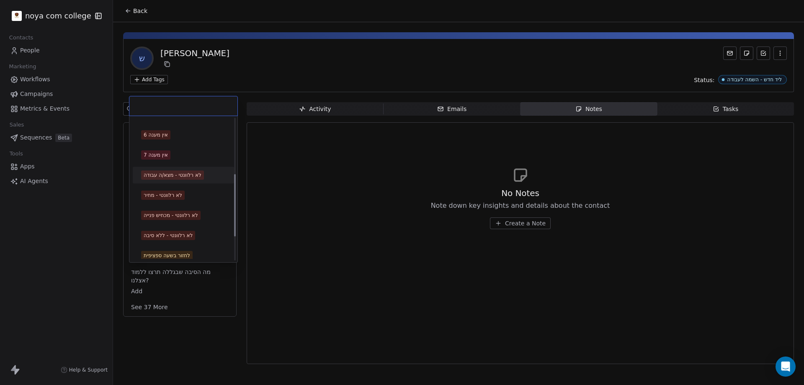
scroll to position [126, 0]
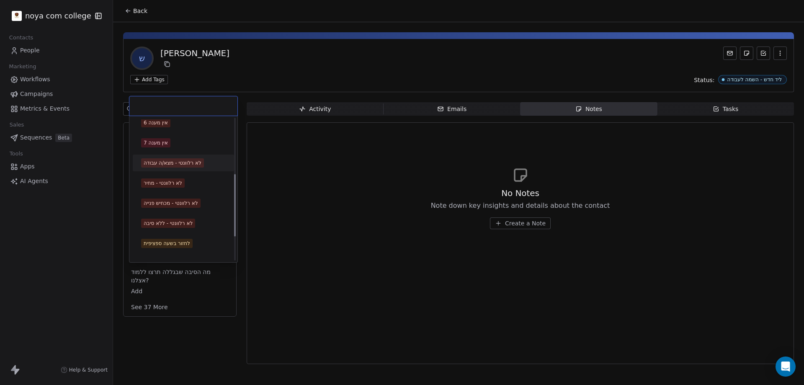
click at [169, 162] on div "לא רלוונטי - מצא/ה עבודה" at bounding box center [173, 163] width 58 height 8
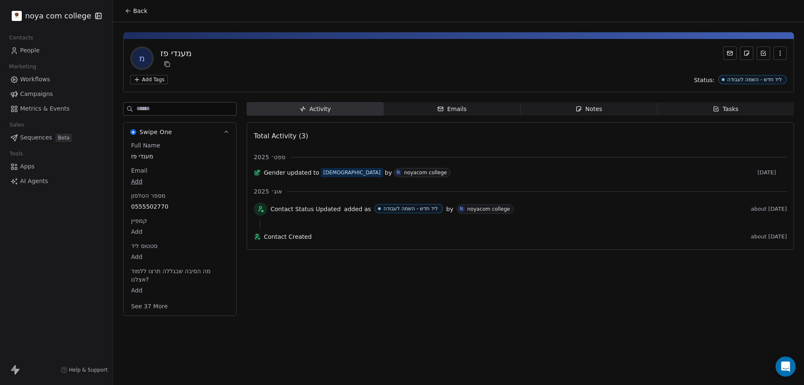
click at [184, 49] on div "מענדי פז" at bounding box center [175, 53] width 31 height 12
click at [148, 156] on span "מענדי פז" at bounding box center [180, 156] width 98 height 8
click at [154, 157] on span "מענדי פז" at bounding box center [179, 156] width 97 height 8
click at [151, 160] on textarea "********" at bounding box center [176, 165] width 93 height 26
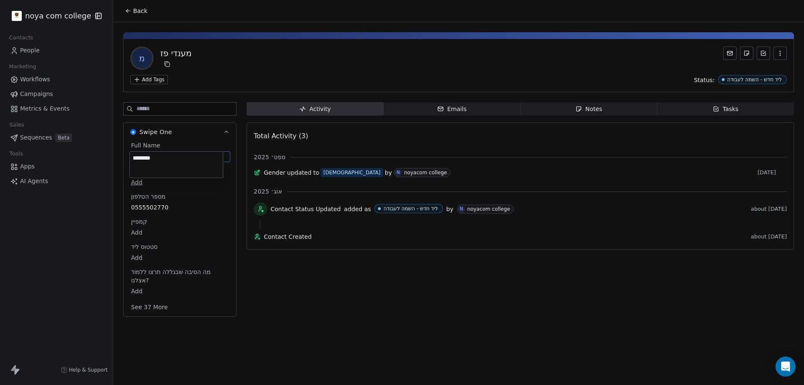
click at [151, 160] on textarea "********" at bounding box center [176, 165] width 93 height 26
type textarea "*******"
click at [374, 325] on html "noya com college Contacts People Marketing Workflows Campaigns Metrics & Events…" at bounding box center [402, 192] width 804 height 385
click at [593, 107] on div "Notes" at bounding box center [588, 109] width 27 height 9
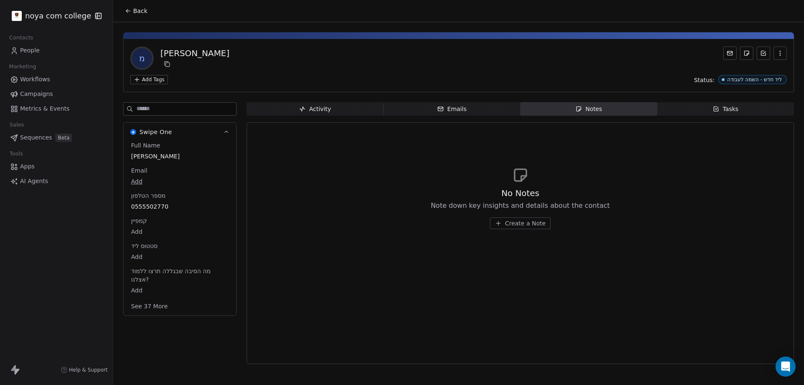
click at [521, 223] on span "Create a Note" at bounding box center [525, 223] width 41 height 8
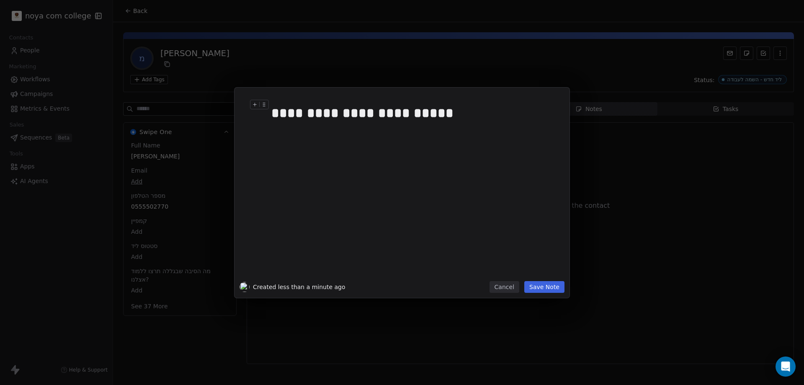
click at [274, 117] on div "**********" at bounding box center [411, 113] width 280 height 20
click at [560, 288] on button "Save Note" at bounding box center [544, 287] width 40 height 12
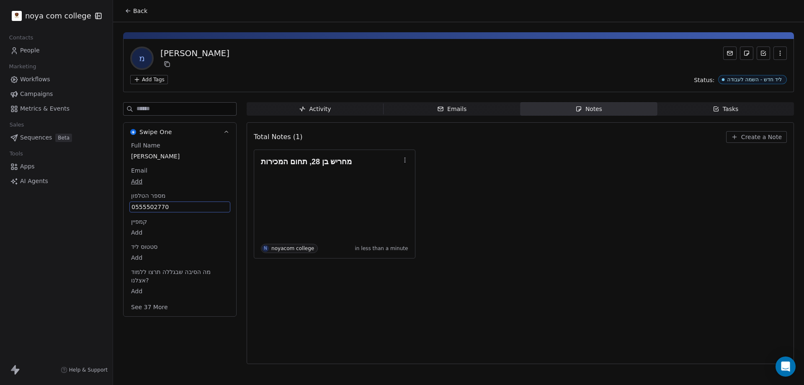
click at [159, 206] on span "0555502770" at bounding box center [179, 207] width 97 height 8
click at [159, 205] on span "0555502770" at bounding box center [179, 207] width 97 height 8
click at [159, 203] on span "0555502770" at bounding box center [179, 207] width 97 height 8
click at [159, 204] on input "**********" at bounding box center [176, 211] width 90 height 17
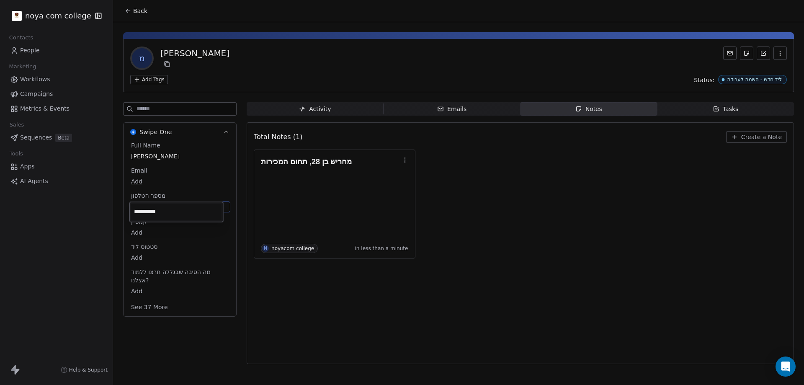
click at [160, 203] on input "**********" at bounding box center [176, 211] width 90 height 17
click at [329, 327] on html "**********" at bounding box center [402, 192] width 804 height 385
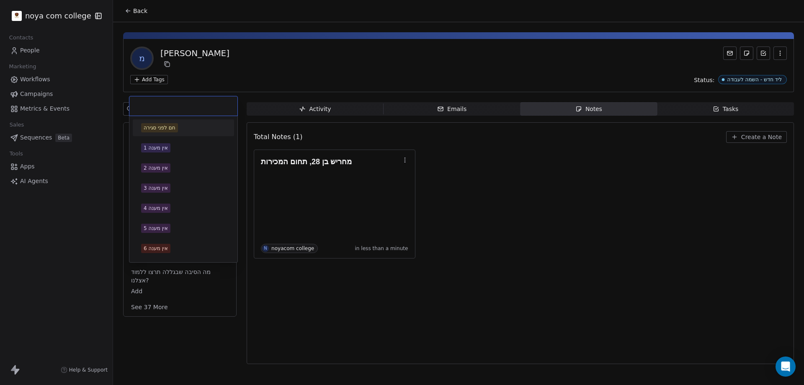
click at [134, 259] on body "noya com college Contacts People Marketing Workflows Campaigns Metrics & Events…" at bounding box center [402, 192] width 804 height 385
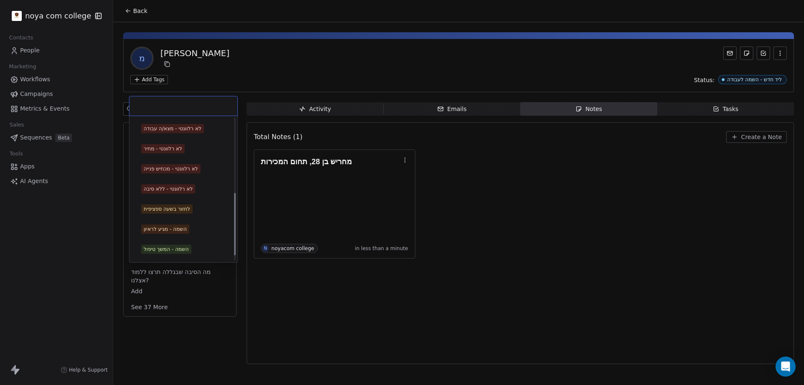
scroll to position [167, 0]
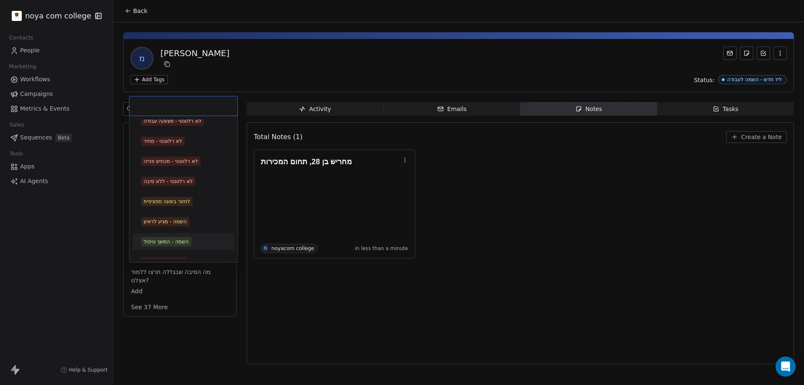
click at [189, 241] on div "השמה - המשך טיפול" at bounding box center [166, 242] width 45 height 8
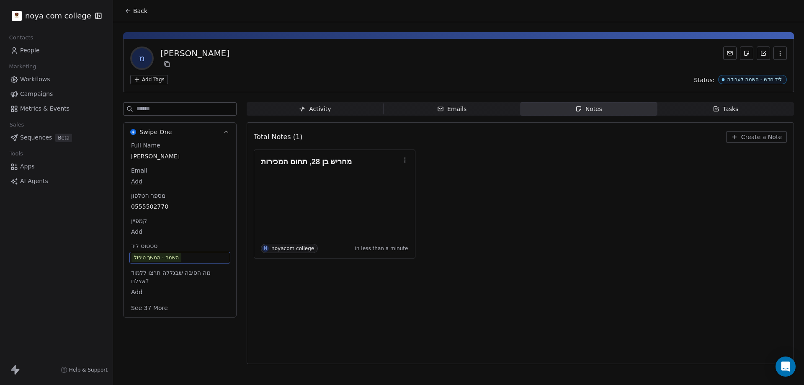
click at [629, 196] on div "מחריש בן 28, תחום המכירות N noyacom college in less than a minute" at bounding box center [520, 203] width 533 height 109
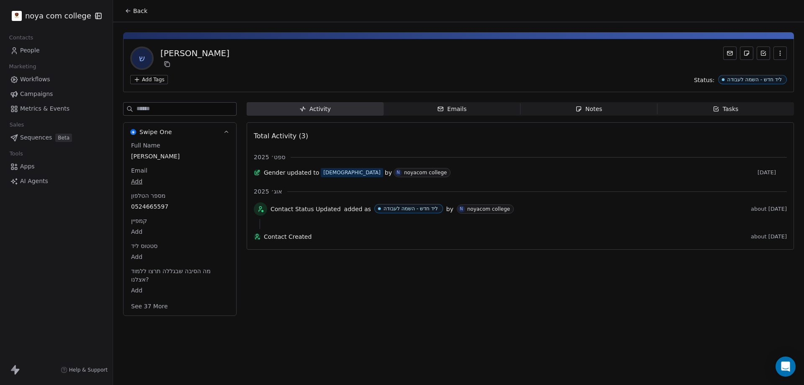
click at [335, 299] on div "Activity Activity Emails Emails Notes Notes Tasks Tasks Total Activity (3) ספט׳…" at bounding box center [520, 211] width 547 height 219
click at [293, 321] on div "Back ש שמעון גולדשטיין Add Tags Status: ליד חדש - השמה לעבודה Swipe One Full Na…" at bounding box center [458, 192] width 691 height 385
click at [289, 319] on div "Activity Activity Emails Emails Notes Notes Tasks Tasks Total Activity (3) ספט׳…" at bounding box center [520, 211] width 547 height 219
click at [228, 318] on div "Swipe One Full Name שמעון גולדשטיין Email Add מספר הטלפון 0524665597 קמפיין Add…" at bounding box center [179, 211] width 113 height 219
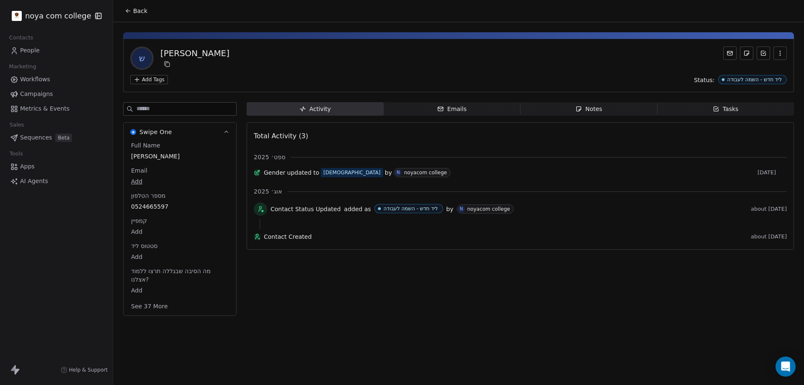
click at [608, 108] on span "Notes Notes" at bounding box center [588, 108] width 137 height 13
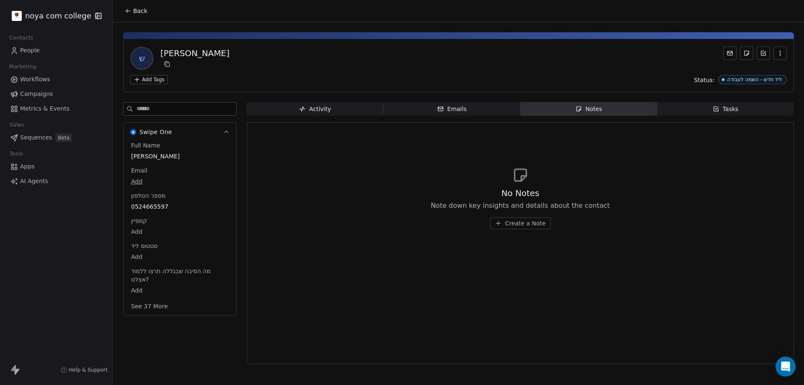
click at [532, 229] on button "Create a Note" at bounding box center [520, 223] width 61 height 12
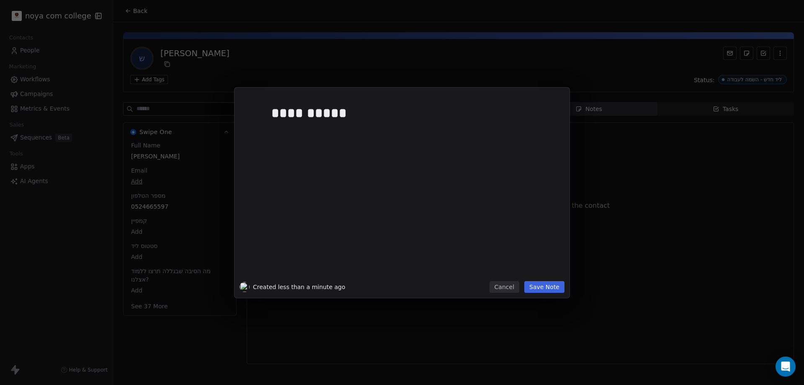
click at [549, 281] on button "Save Note" at bounding box center [544, 287] width 40 height 12
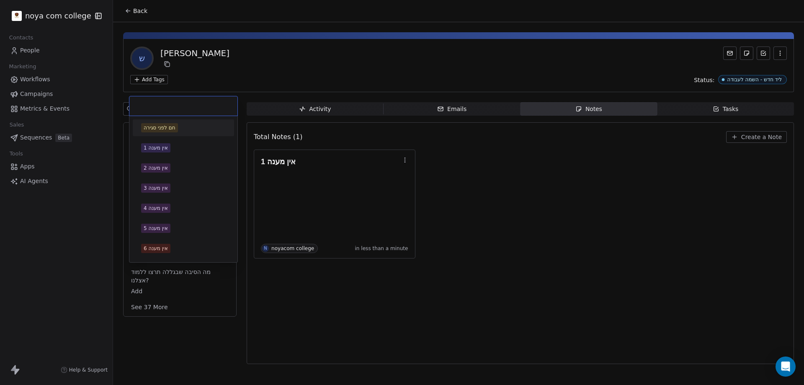
click at [136, 255] on body "noya com college Contacts People Marketing Workflows Campaigns Metrics & Events…" at bounding box center [402, 192] width 804 height 385
click at [164, 148] on div "אין מענה 1" at bounding box center [156, 148] width 24 height 8
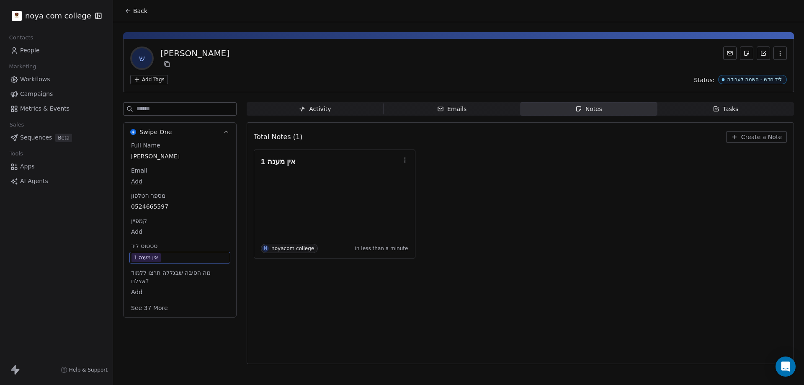
click at [517, 238] on div "אין מענה 1 N noyacom college in less than a minute" at bounding box center [520, 203] width 533 height 109
click at [323, 345] on div "Total Notes (1) Create a Note אין מענה 1 N noyacom college in less than a minute" at bounding box center [520, 243] width 533 height 231
click at [210, 340] on div "Swipe One Full Name שמעון גולדשטיין Email Add מספר הטלפון 0524665597 קמפיין Add…" at bounding box center [179, 235] width 113 height 267
click at [214, 301] on div "Full Name שמעון גולדשטיין Email Add מספר הטלפון 0524665597 קמפיין Add סטטוס ליד…" at bounding box center [179, 227] width 101 height 172
click at [485, 293] on div "Total Notes (1) Create a Note אין מענה 1 N noyacom college in less than a minute" at bounding box center [520, 243] width 533 height 231
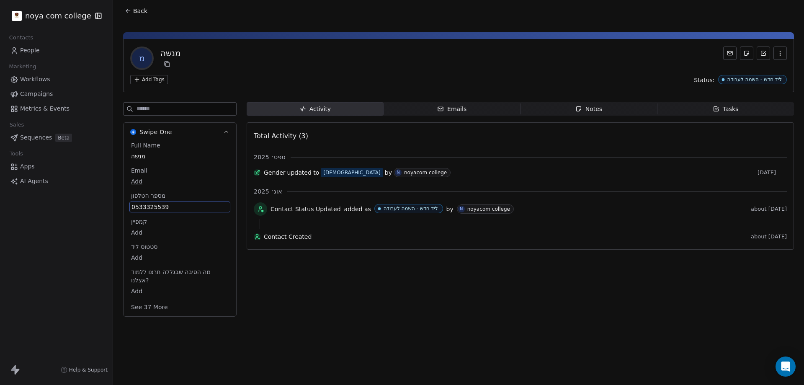
drag, startPoint x: 148, startPoint y: 205, endPoint x: 141, endPoint y: 206, distance: 7.2
click at [141, 206] on span "0533325539" at bounding box center [179, 207] width 97 height 8
drag, startPoint x: 140, startPoint y: 211, endPoint x: 149, endPoint y: 211, distance: 9.2
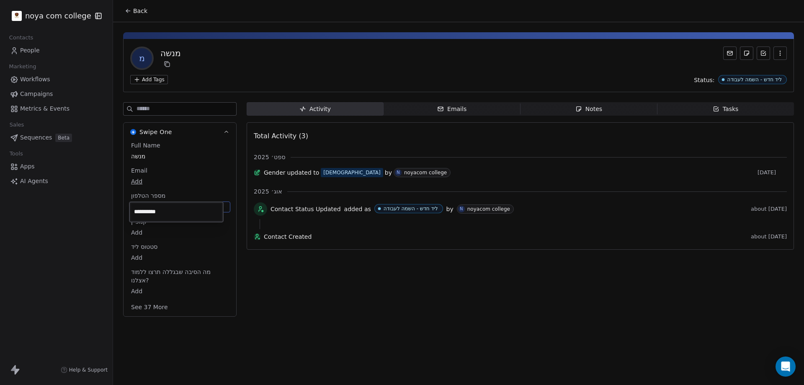
click at [149, 211] on input "**********" at bounding box center [176, 211] width 90 height 17
click at [308, 276] on html "**********" at bounding box center [402, 192] width 804 height 385
click at [604, 103] on span "Notes Notes" at bounding box center [588, 108] width 137 height 13
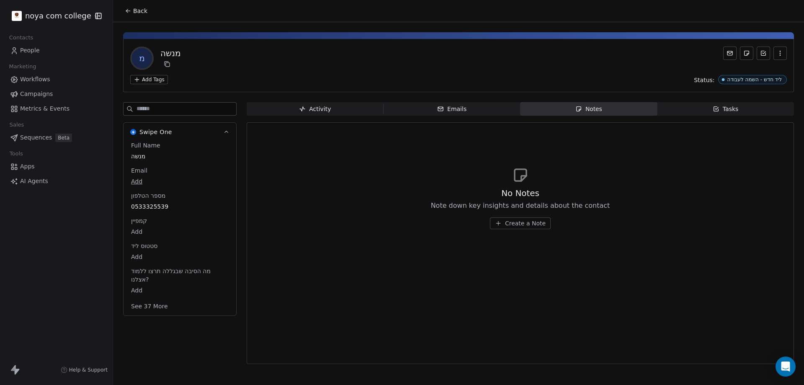
click at [528, 226] on span "Create a Note" at bounding box center [525, 223] width 41 height 8
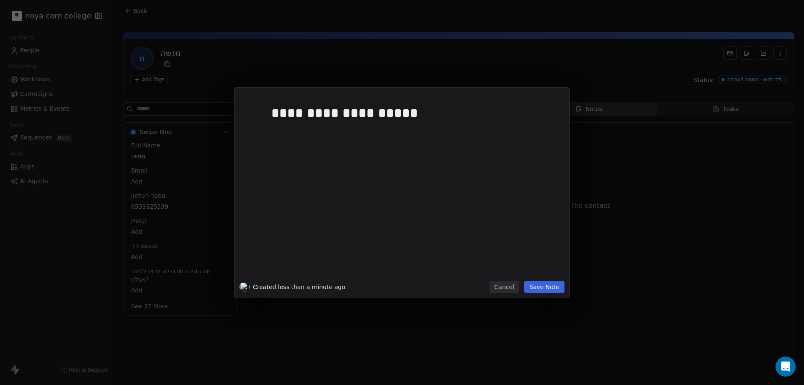
click at [553, 286] on button "Save Note" at bounding box center [544, 287] width 40 height 12
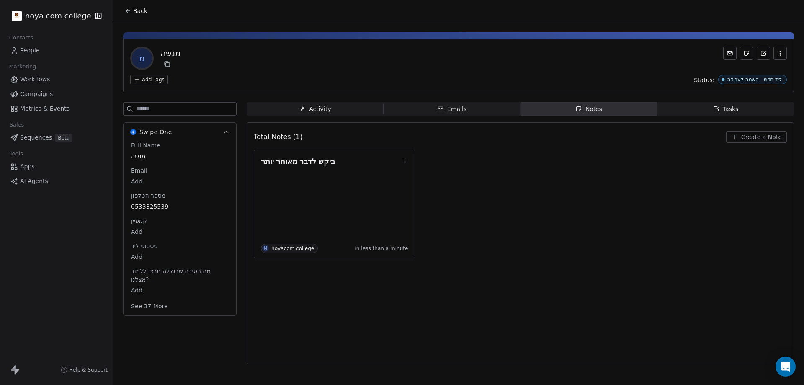
click at [134, 259] on body "noya com college Contacts People Marketing Workflows Campaigns Metrics & Events…" at bounding box center [402, 192] width 804 height 385
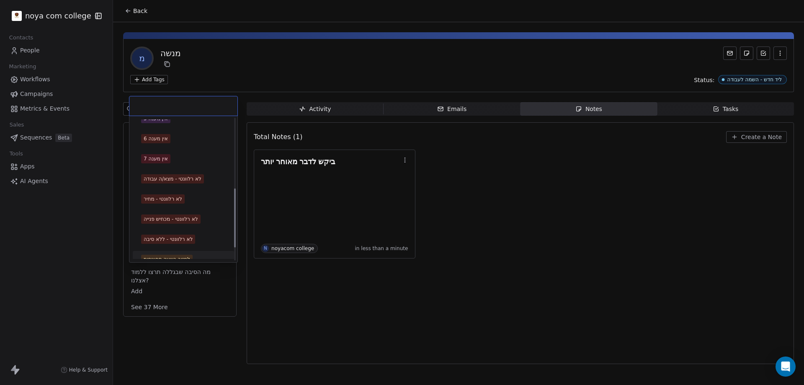
scroll to position [167, 0]
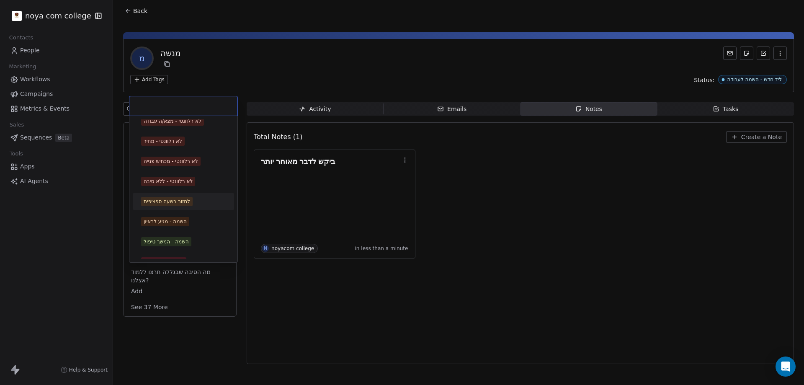
click at [176, 198] on div "לחזור בשעה ספציפית" at bounding box center [167, 202] width 46 height 8
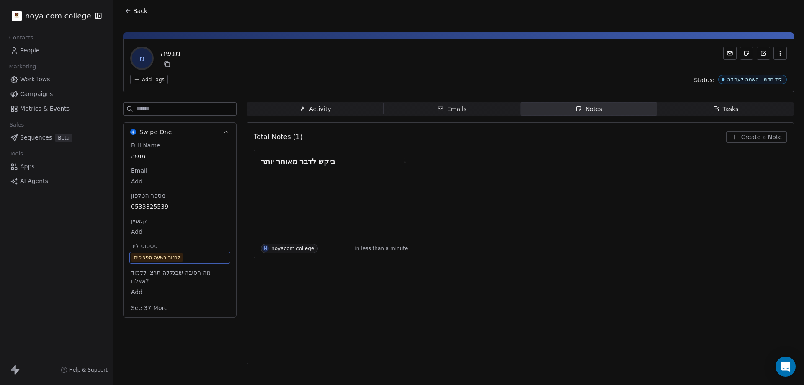
click at [427, 260] on div "Total Notes (1) Create a Note ביקש לדבר מאוחר יותר N noyacom college in less th…" at bounding box center [520, 243] width 533 height 231
click at [455, 247] on div "ביקש לדבר מאוחר יותר N noyacom college in less than a minute" at bounding box center [520, 203] width 533 height 109
click at [168, 260] on div "לחזור בשעה ספציפית" at bounding box center [157, 257] width 46 height 8
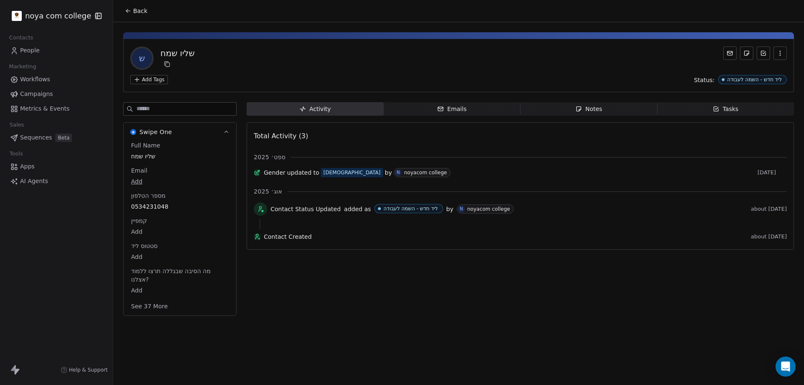
click at [139, 256] on body "noya com college Contacts People Marketing Workflows Campaigns Metrics & Events…" at bounding box center [402, 192] width 804 height 385
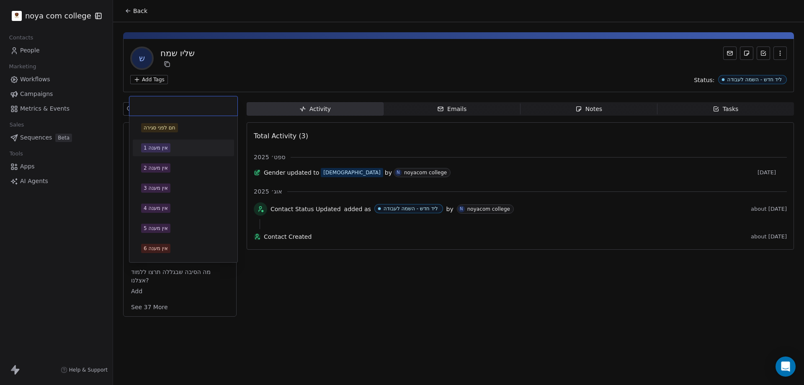
click at [183, 144] on div "אין מענה 1" at bounding box center [183, 147] width 85 height 9
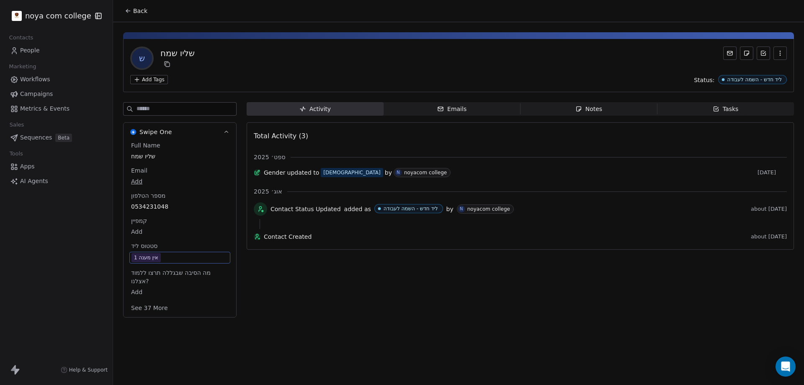
click at [580, 107] on icon "button" at bounding box center [578, 109] width 5 height 5
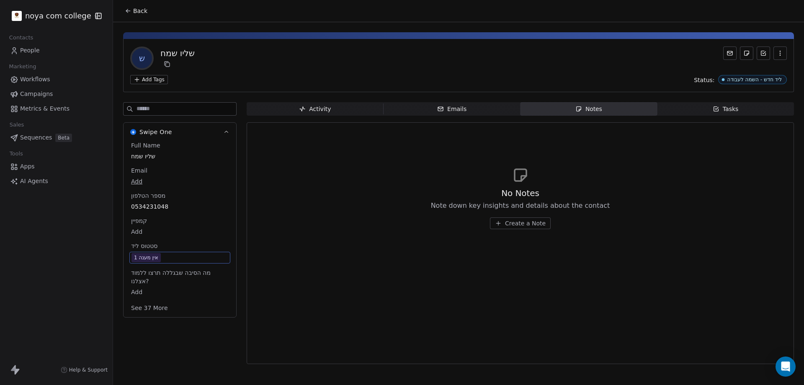
click at [514, 226] on span "Create a Note" at bounding box center [525, 223] width 41 height 8
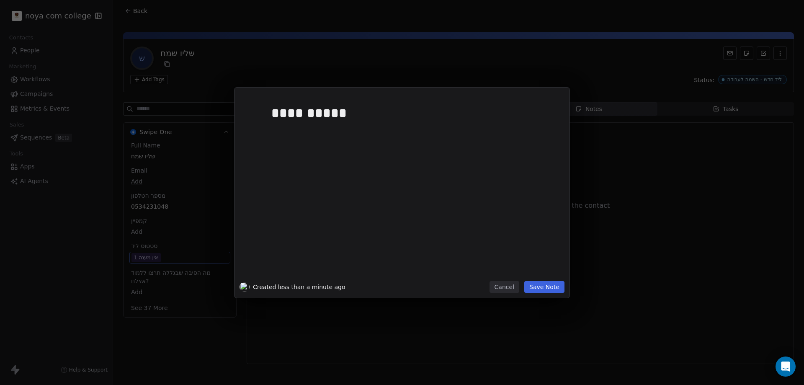
click at [535, 284] on button "Save Note" at bounding box center [544, 287] width 40 height 12
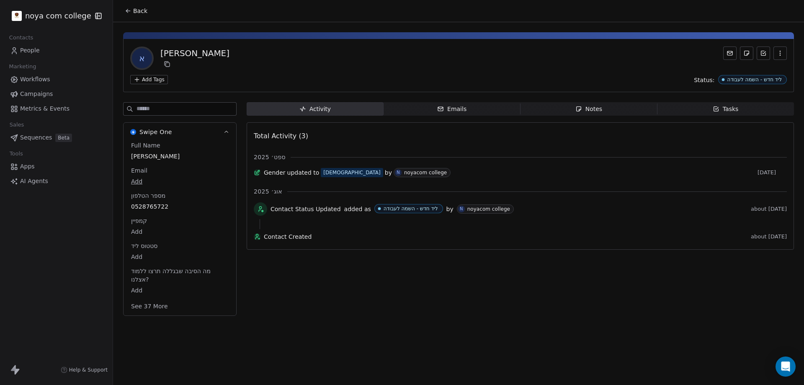
click at [611, 113] on span "Notes Notes" at bounding box center [588, 108] width 137 height 13
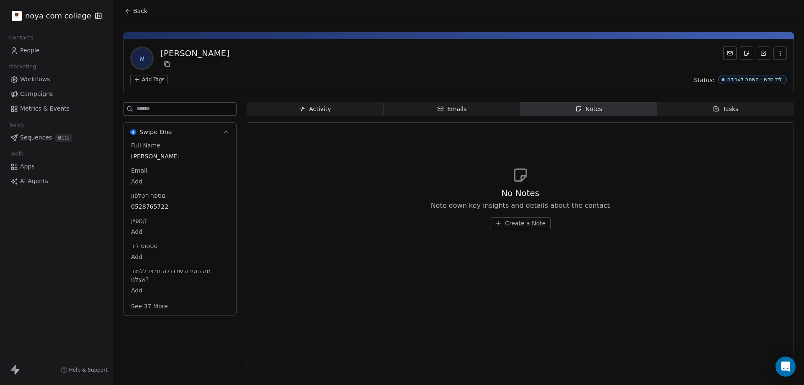
click at [527, 223] on span "Create a Note" at bounding box center [525, 223] width 41 height 8
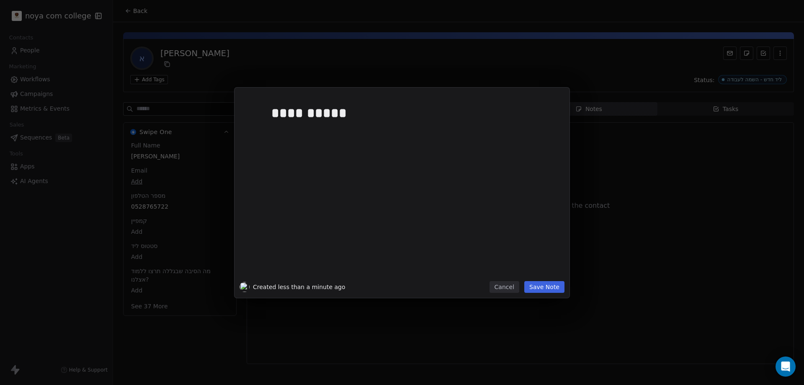
click at [548, 287] on button "Save Note" at bounding box center [544, 287] width 40 height 12
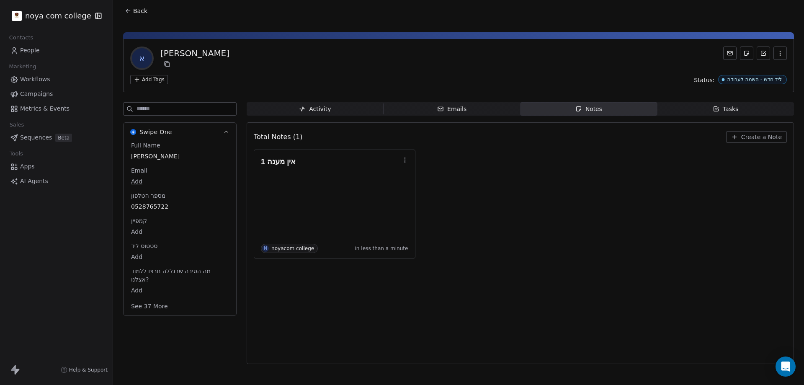
click at [139, 257] on body "noya com college Contacts People Marketing Workflows Campaigns Metrics & Events…" at bounding box center [402, 192] width 804 height 385
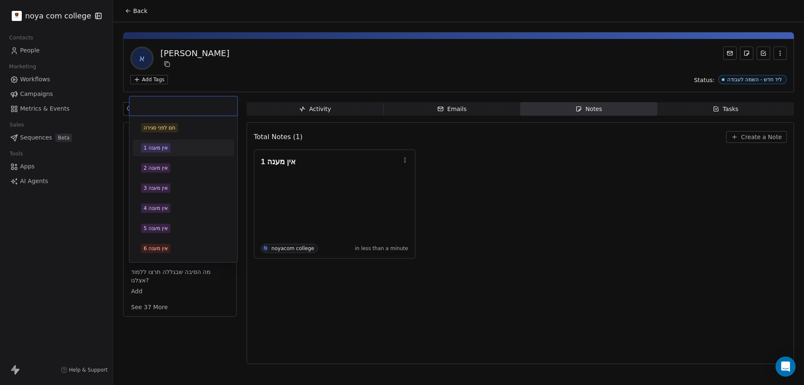
click at [167, 147] on div "אין מענה 1" at bounding box center [156, 148] width 24 height 8
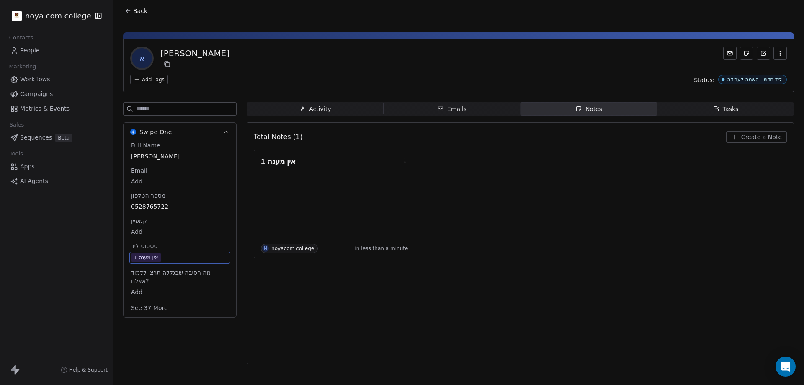
click at [729, 224] on div "אין מענה 1 N noyacom college in less than a minute" at bounding box center [520, 203] width 533 height 109
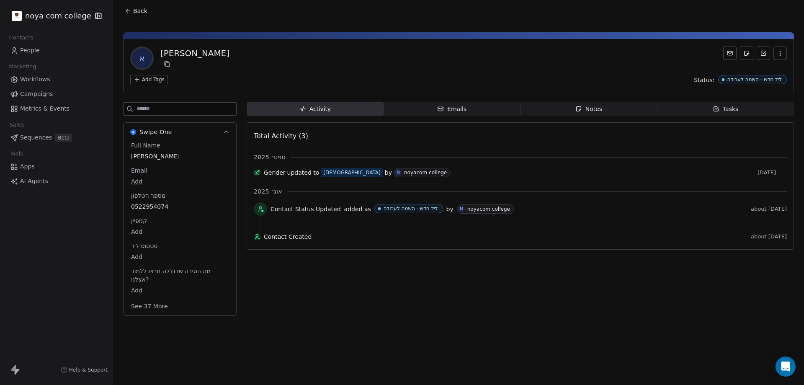
click at [139, 256] on body "noya com college Contacts People Marketing Workflows Campaigns Metrics & Events…" at bounding box center [402, 192] width 804 height 385
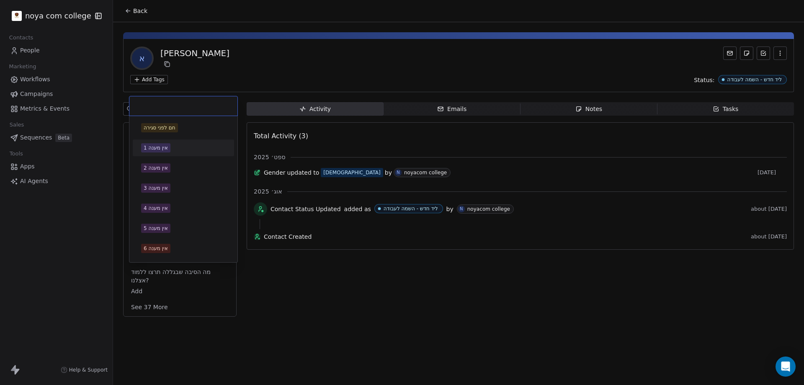
click at [165, 151] on div "אין מענה 1" at bounding box center [156, 148] width 24 height 8
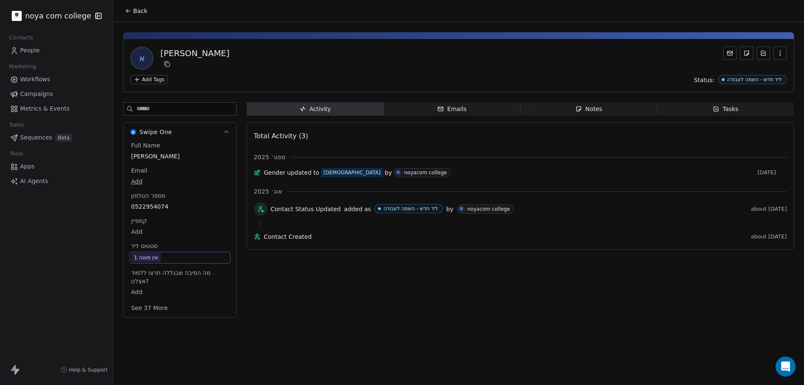
click at [606, 108] on span "Notes Notes" at bounding box center [588, 108] width 137 height 13
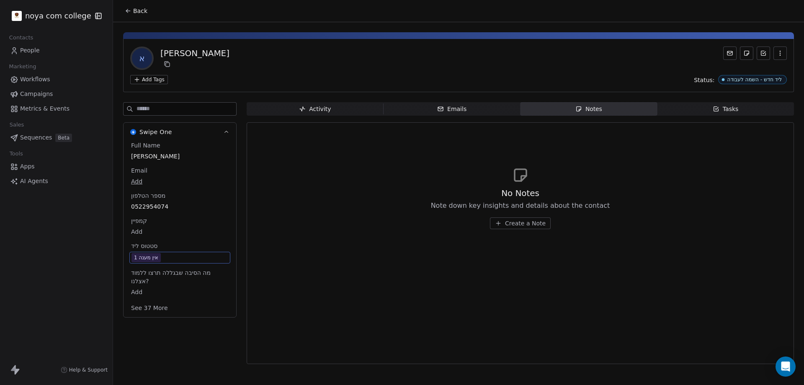
click at [545, 228] on button "Create a Note" at bounding box center [520, 223] width 61 height 12
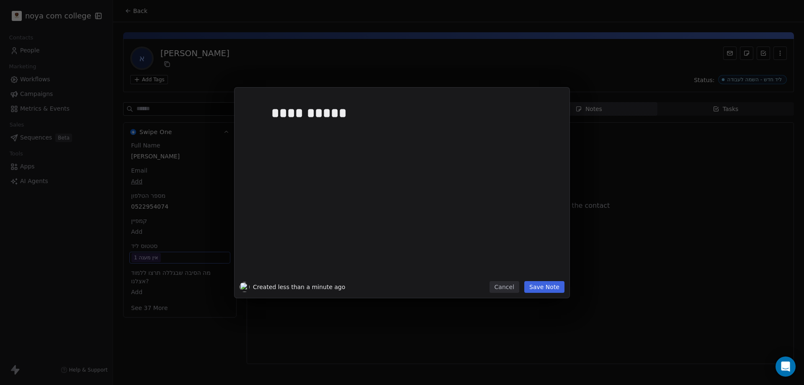
click at [543, 288] on button "Save Note" at bounding box center [544, 287] width 40 height 12
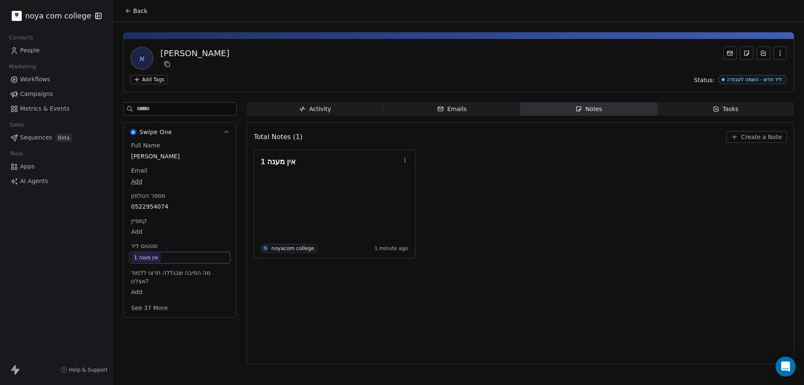
drag, startPoint x: 495, startPoint y: 281, endPoint x: 490, endPoint y: 281, distance: 5.4
click at [490, 281] on div "Total Notes (1) Create a Note אין מענה 1 N noyacom college 1 minute ago" at bounding box center [520, 243] width 533 height 231
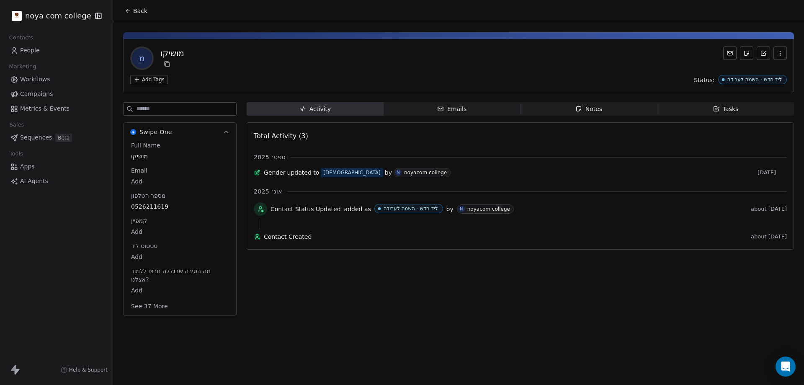
click at [583, 108] on div "Notes" at bounding box center [588, 109] width 27 height 9
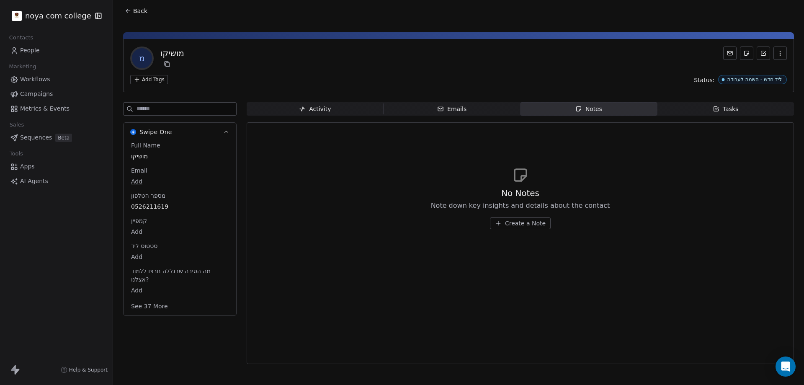
click at [523, 216] on div "No Notes Note down key insights and details about the contact Create a Note" at bounding box center [520, 208] width 179 height 42
click at [527, 221] on span "Create a Note" at bounding box center [525, 223] width 41 height 8
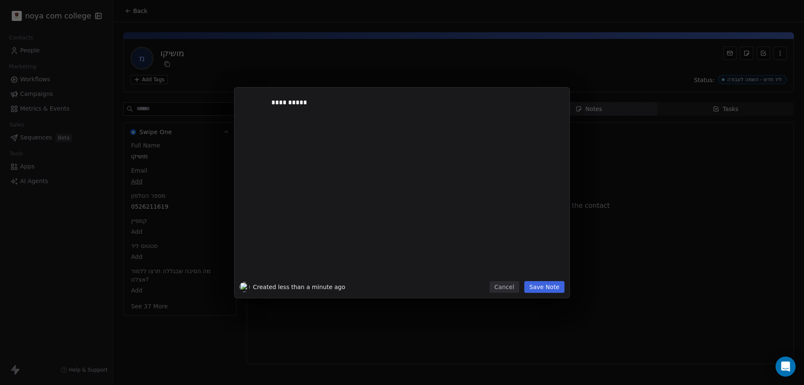
click at [543, 287] on button "Save Note" at bounding box center [544, 287] width 40 height 12
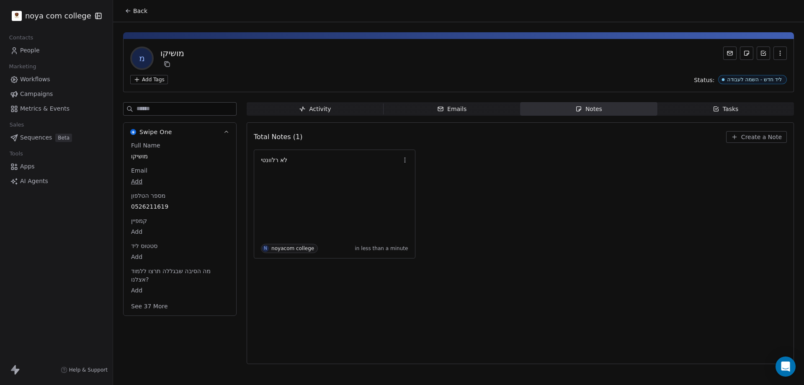
click at [133, 257] on body "noya com college Contacts People Marketing Workflows Campaigns Metrics & Events…" at bounding box center [402, 192] width 804 height 385
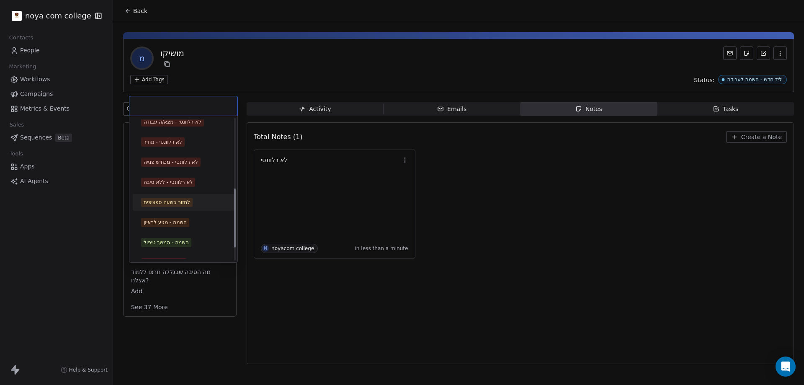
scroll to position [167, 0]
click at [189, 123] on div "לא רלוונטי - מצא/ה עבודה" at bounding box center [173, 121] width 58 height 8
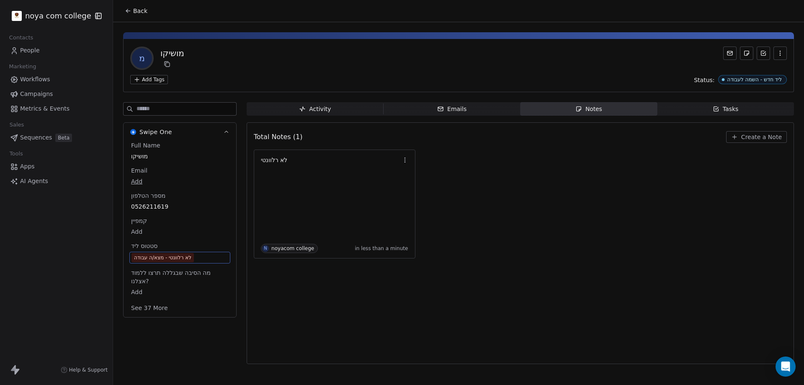
drag, startPoint x: 599, startPoint y: 255, endPoint x: 605, endPoint y: 217, distance: 38.6
click at [599, 255] on div "לא רלוונטי N noyacom college in less than a minute" at bounding box center [520, 203] width 533 height 109
click at [473, 310] on div "Total Notes (1) Create a Note לא רלוונטי N noyacom college in less than a minute" at bounding box center [520, 243] width 533 height 231
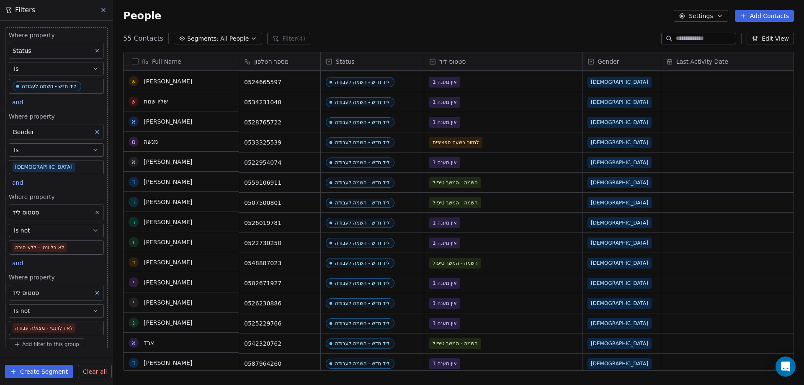
scroll to position [805, 0]
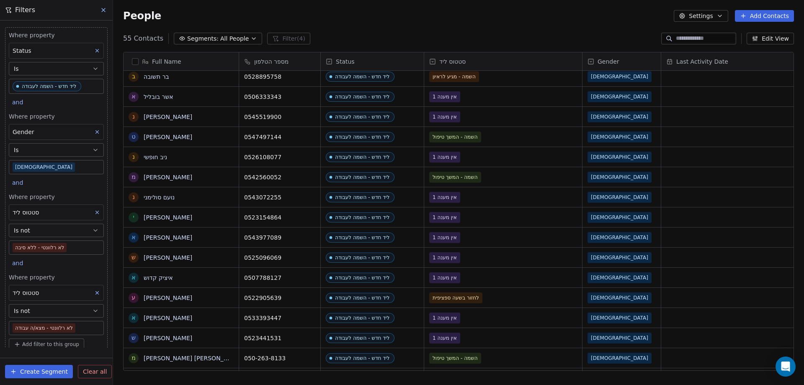
click at [685, 40] on input at bounding box center [705, 38] width 59 height 8
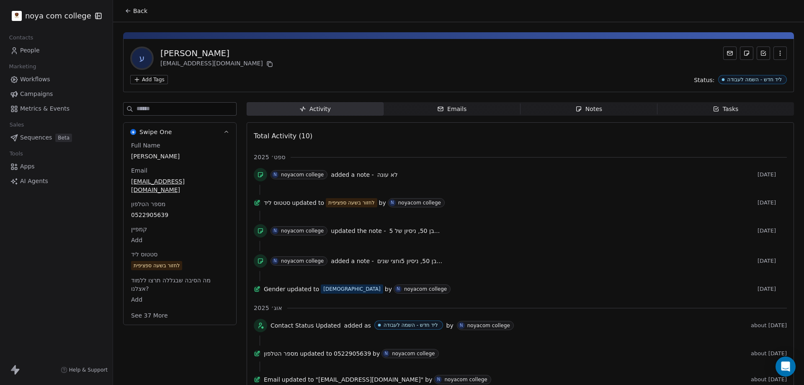
click at [614, 105] on span "Notes Notes" at bounding box center [588, 108] width 137 height 13
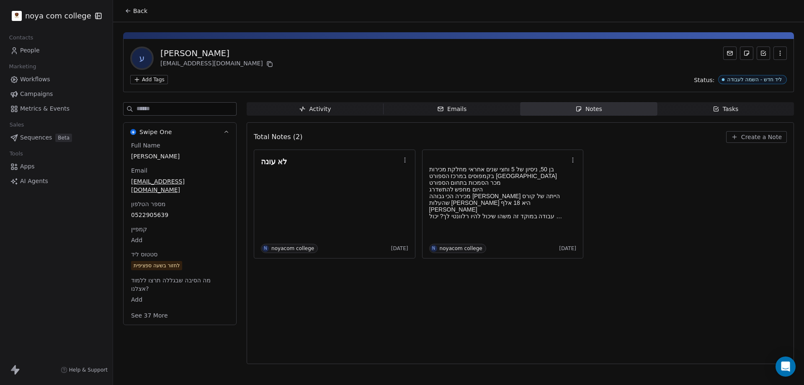
click at [512, 337] on div "Total Notes (2) Create a Note לא עונה N noyacom college [DATE] בן 50, ניסיון של…" at bounding box center [520, 243] width 533 height 231
click at [128, 7] on button "Back" at bounding box center [136, 10] width 33 height 15
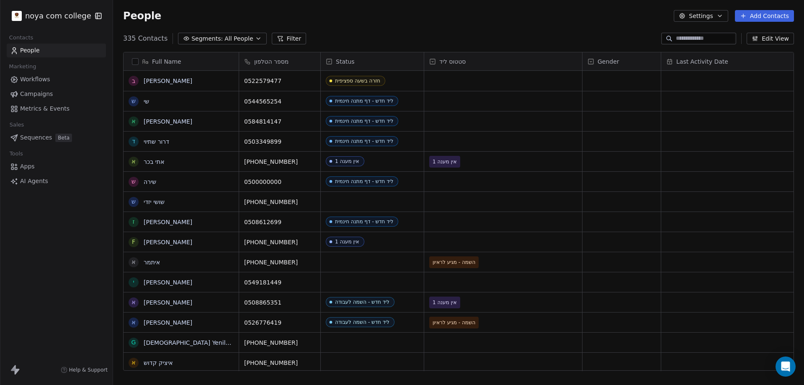
scroll to position [332, 684]
click at [288, 35] on button "Filter" at bounding box center [289, 39] width 35 height 12
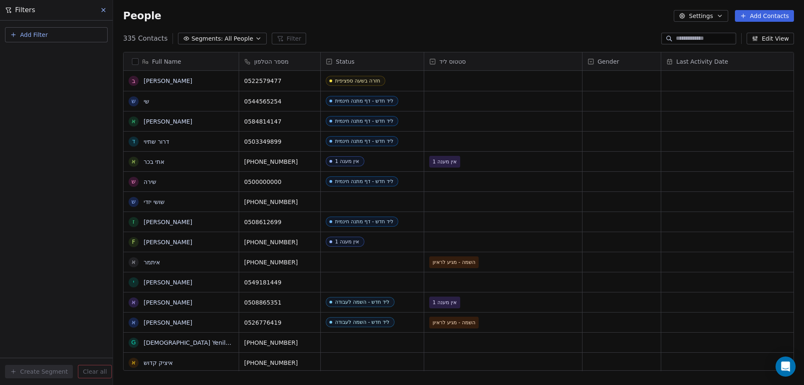
click at [32, 35] on span "Add Filter" at bounding box center [34, 35] width 28 height 9
click at [47, 57] on span "Contact properties" at bounding box center [41, 54] width 54 height 9
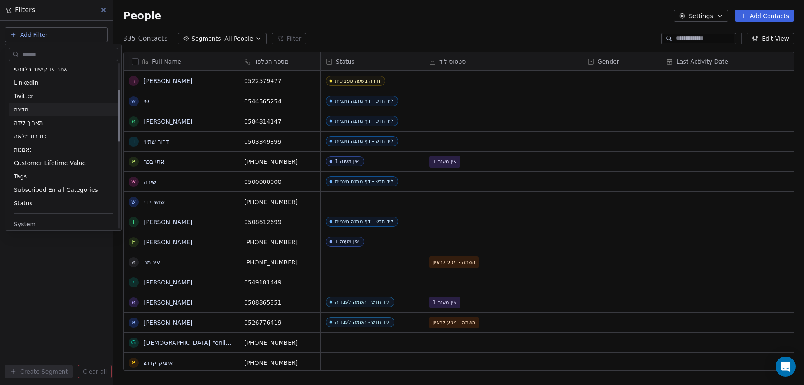
scroll to position [84, 0]
click at [33, 201] on div "Status" at bounding box center [63, 202] width 99 height 8
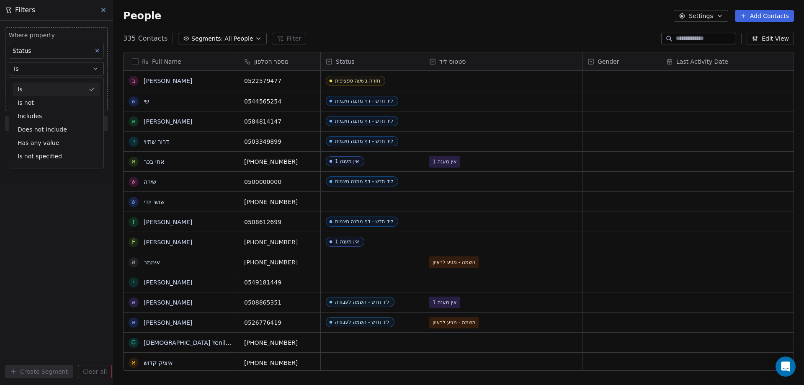
click at [37, 89] on div "Is" at bounding box center [56, 88] width 87 height 13
click at [58, 85] on body "noya com college Contacts People Marketing Workflows Campaigns Metrics & Events…" at bounding box center [402, 192] width 804 height 385
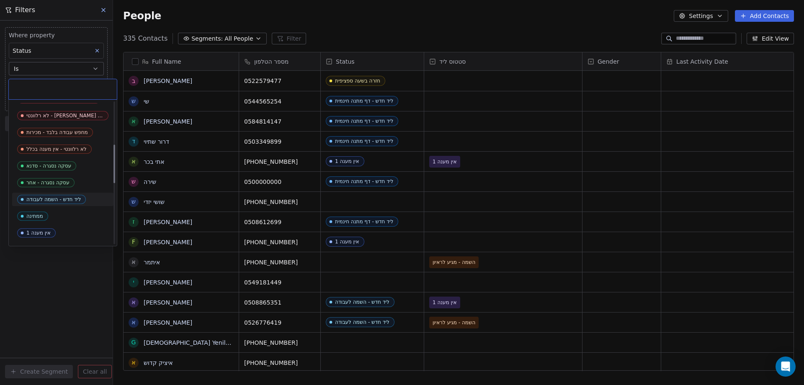
scroll to position [167, 0]
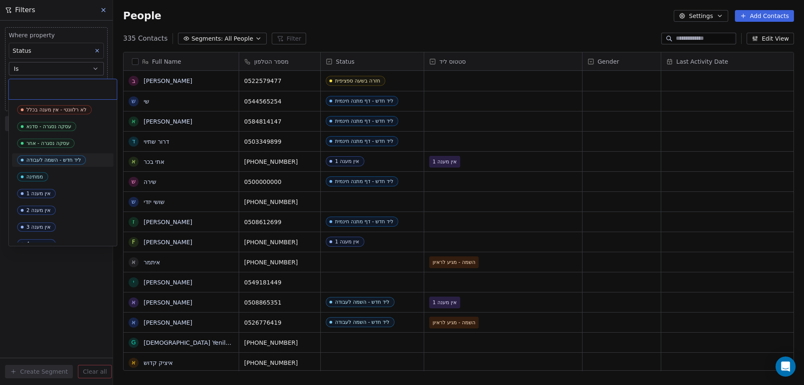
click at [59, 162] on div "ליד חדש - השמה לעבודה" at bounding box center [53, 160] width 54 height 6
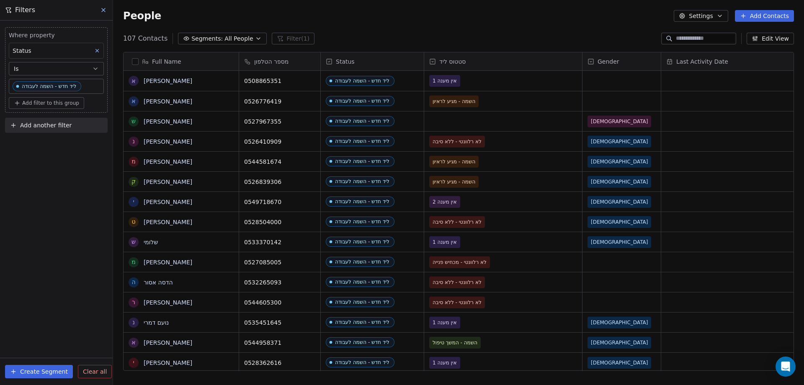
scroll to position [332, 684]
click at [54, 104] on span "Add filter to this group" at bounding box center [50, 103] width 57 height 7
click at [53, 123] on span "Contact properties" at bounding box center [45, 121] width 54 height 9
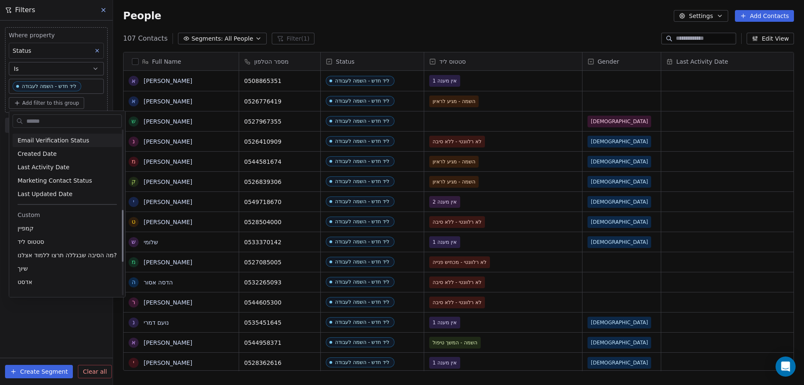
scroll to position [293, 0]
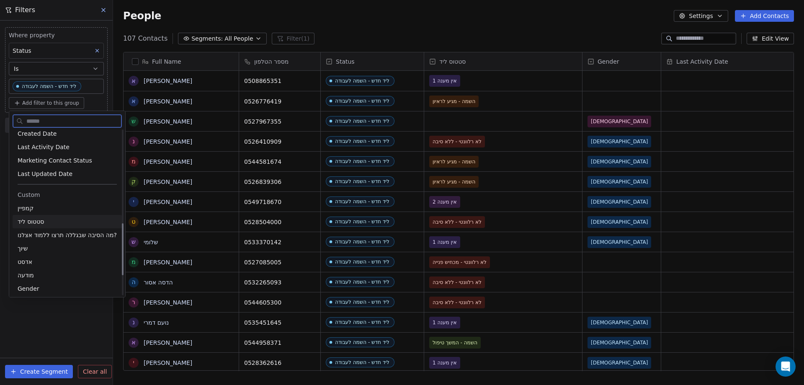
click at [46, 222] on div "סטטוס ליד" at bounding box center [67, 221] width 99 height 8
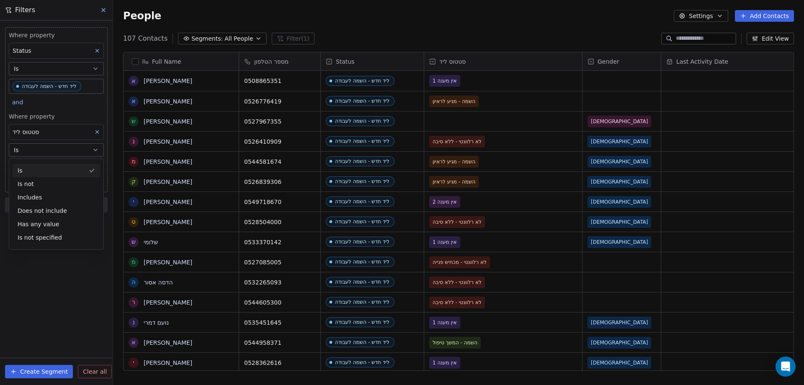
click at [32, 171] on div "Is" at bounding box center [56, 170] width 87 height 13
click at [41, 167] on body "noya com college Contacts People Marketing Workflows Campaigns Metrics & Events…" at bounding box center [402, 192] width 804 height 385
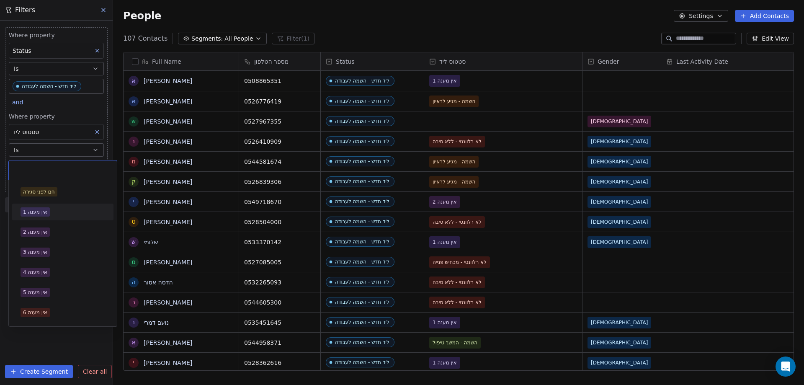
click at [39, 215] on div "אין מענה 1" at bounding box center [35, 212] width 24 height 8
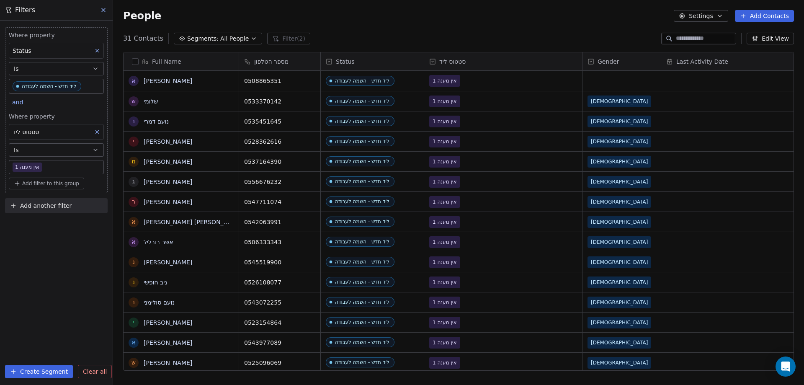
scroll to position [0, 0]
click at [368, 26] on div "People Settings Add Contacts" at bounding box center [458, 16] width 691 height 32
click at [610, 80] on div "grid" at bounding box center [621, 81] width 78 height 20
click at [586, 80] on div "grid" at bounding box center [621, 81] width 78 height 20
click at [598, 79] on div "grid" at bounding box center [621, 81] width 78 height 20
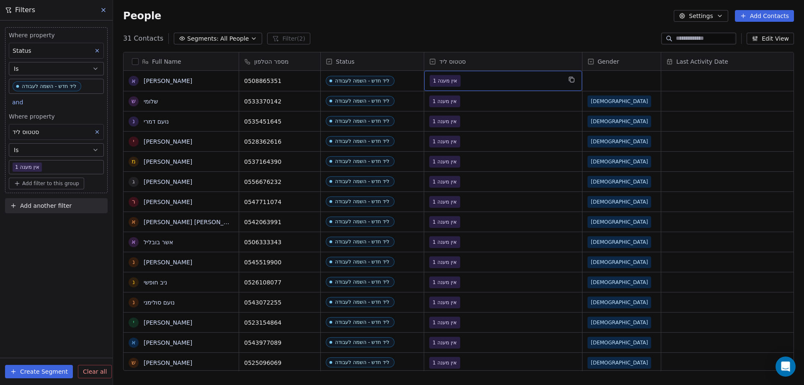
click at [487, 79] on span "אין מענה 1" at bounding box center [496, 81] width 132 height 12
click at [475, 80] on span "אין מענה 1" at bounding box center [496, 81] width 132 height 12
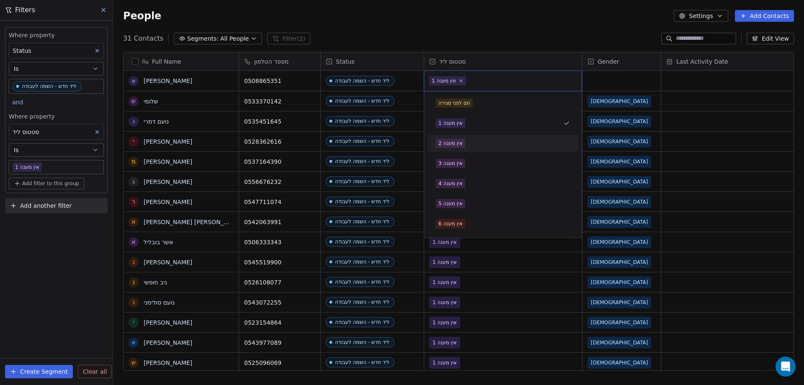
click at [461, 139] on span "אין מענה 2" at bounding box center [450, 143] width 29 height 9
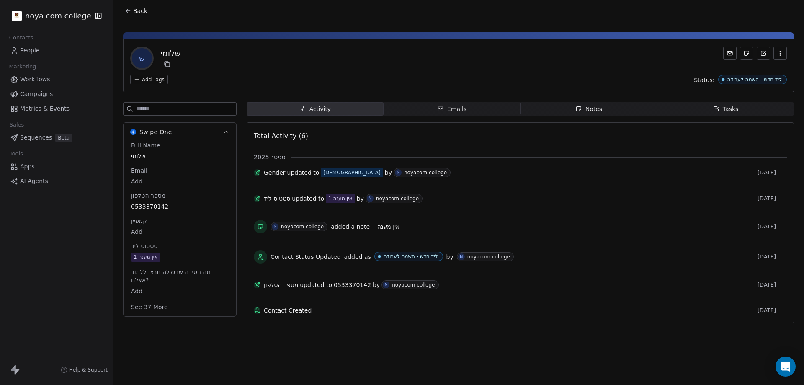
click at [623, 101] on div "ש [PERSON_NAME] Add Tags Status: ליד חדש - השמה לעבודה Swipe One Full Name [PER…" at bounding box center [458, 175] width 691 height 306
click at [608, 105] on span "Notes Notes" at bounding box center [588, 108] width 137 height 13
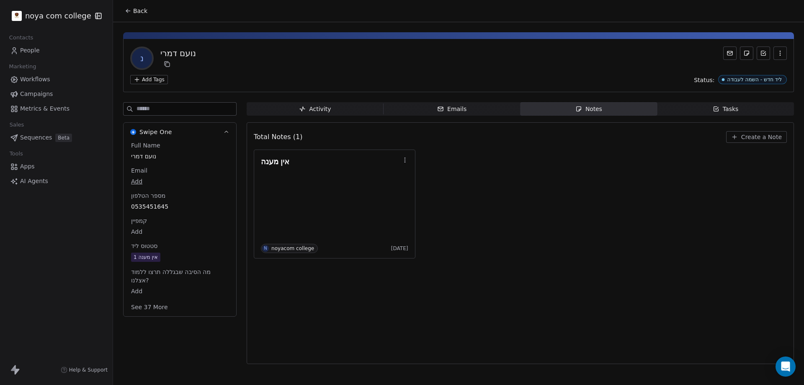
click at [592, 110] on div "Notes" at bounding box center [588, 109] width 27 height 9
click at [750, 134] on span "Create a Note" at bounding box center [761, 137] width 41 height 8
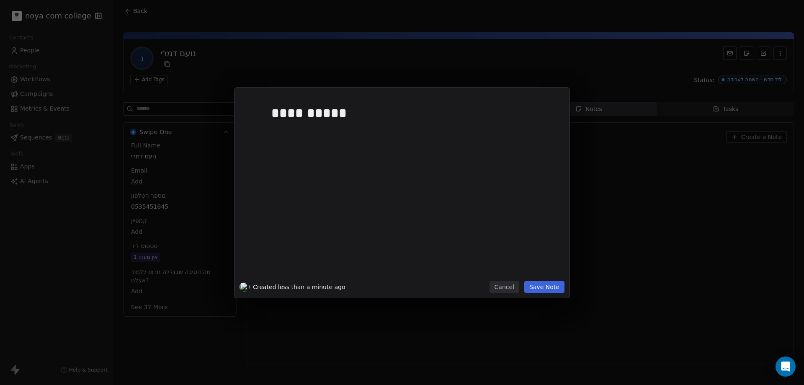
click at [548, 280] on div "**********" at bounding box center [411, 187] width 291 height 188
click at [553, 286] on button "Save Note" at bounding box center [544, 287] width 40 height 12
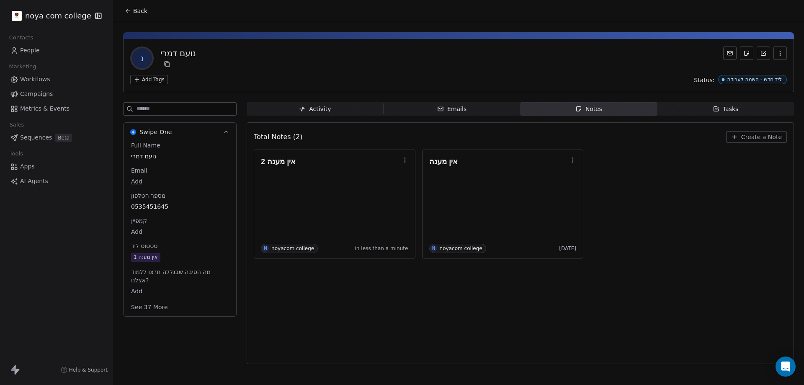
click at [145, 258] on div "אין מענה 1" at bounding box center [146, 257] width 24 height 8
click at [190, 257] on span "אין מענה 1" at bounding box center [179, 257] width 97 height 9
click at [188, 255] on span "אין מענה 1" at bounding box center [179, 257] width 97 height 9
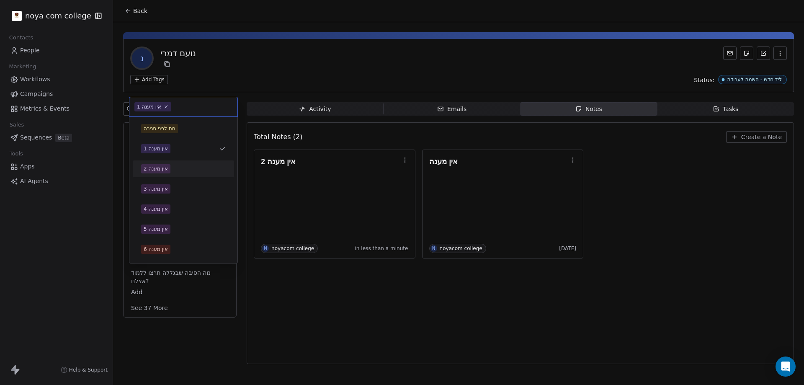
click at [162, 168] on div "אין מענה 2" at bounding box center [156, 169] width 24 height 8
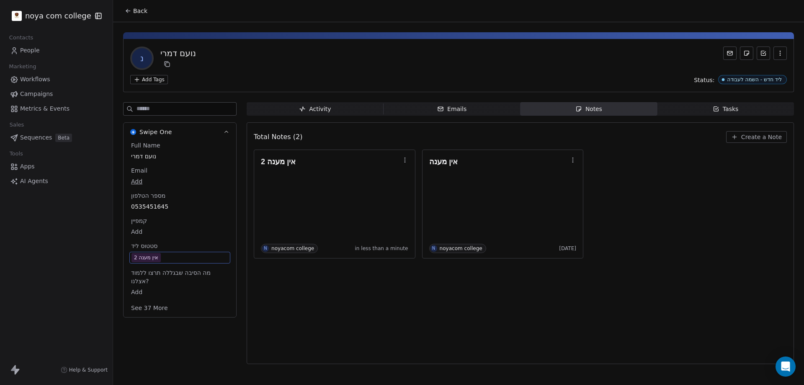
click at [363, 315] on div "Total Notes (2) Create a Note אין מענה 2 N noyacom college in less than a minut…" at bounding box center [520, 243] width 533 height 231
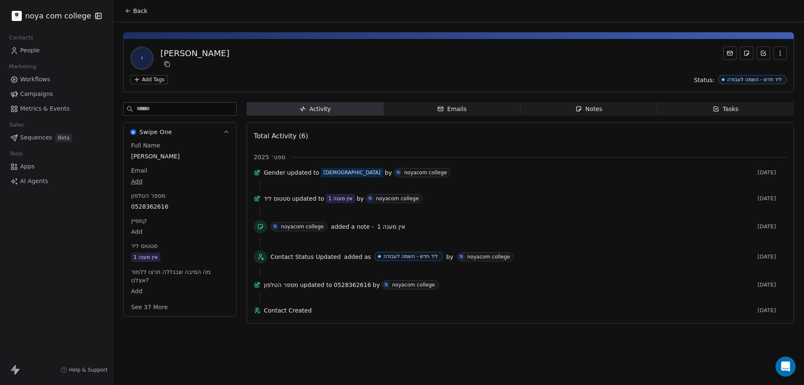
click at [581, 107] on icon "button" at bounding box center [578, 109] width 5 height 5
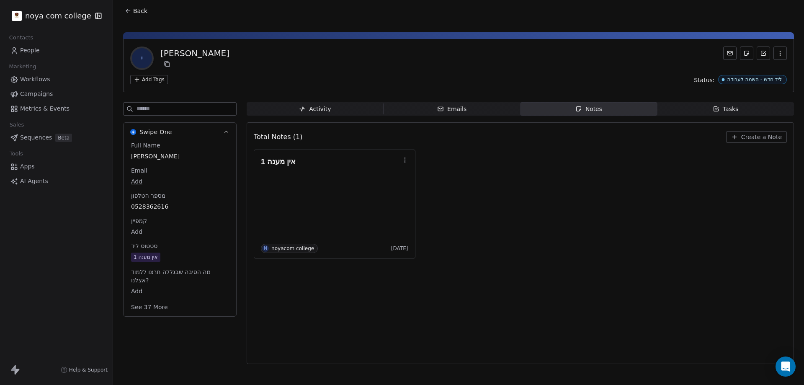
click at [746, 134] on span "Create a Note" at bounding box center [761, 137] width 41 height 8
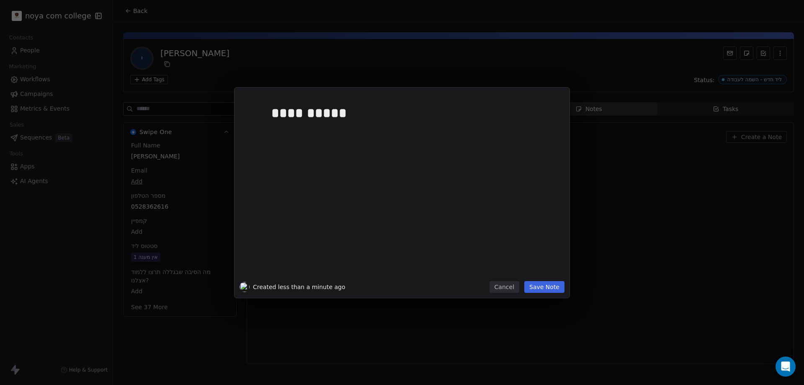
click at [545, 291] on button "Save Note" at bounding box center [544, 287] width 40 height 12
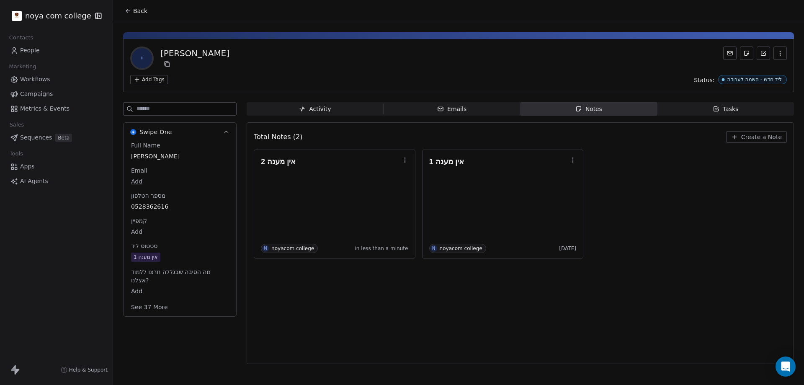
click at [164, 261] on span "אין מענה 1" at bounding box center [180, 256] width 98 height 9
click at [168, 257] on span "אין מענה 1" at bounding box center [179, 257] width 97 height 9
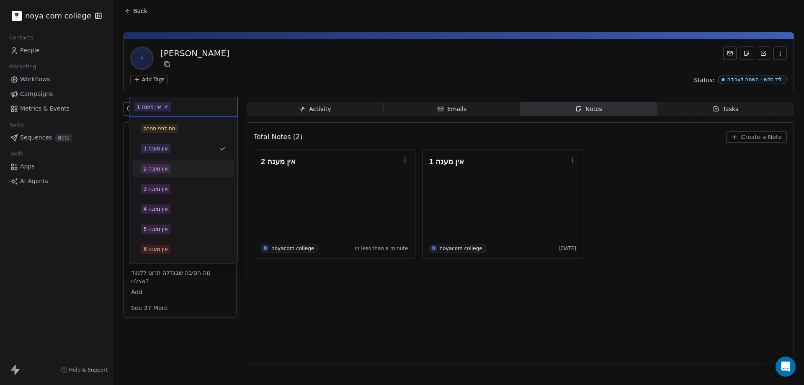
click at [183, 165] on div "אין מענה 2" at bounding box center [183, 168] width 85 height 9
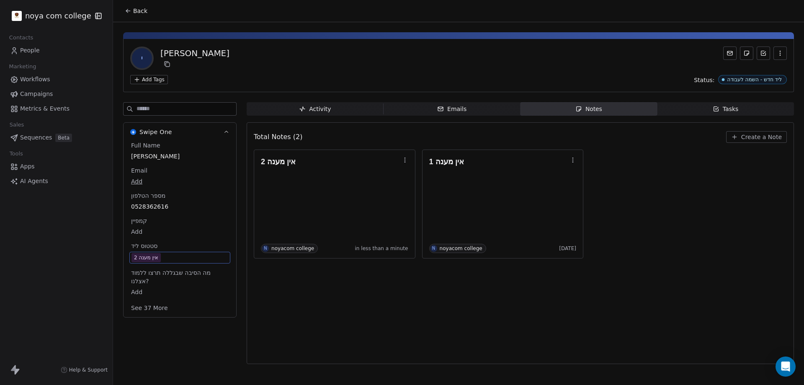
click at [355, 285] on div "Total Notes (2) Create a Note אין מענה 2 N noyacom college in less than a minut…" at bounding box center [520, 243] width 533 height 231
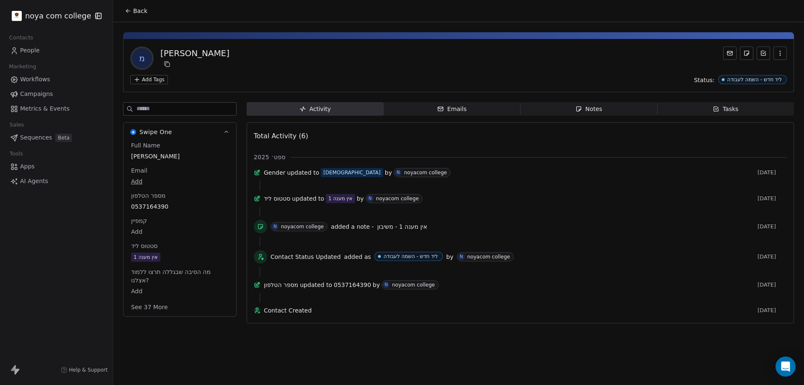
click at [621, 105] on span "Notes Notes" at bounding box center [588, 108] width 137 height 13
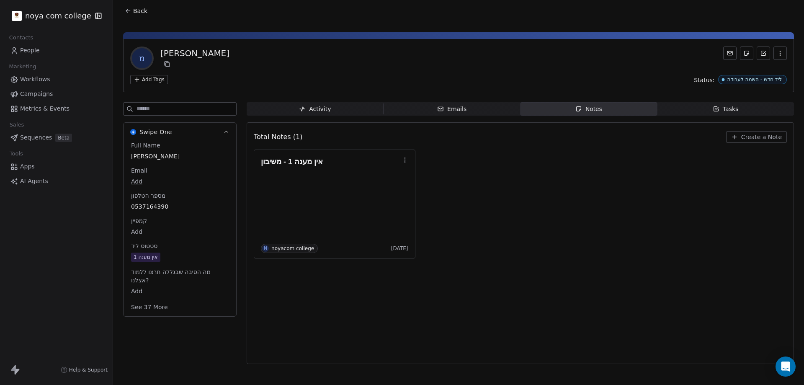
click at [581, 108] on icon "button" at bounding box center [578, 108] width 7 height 7
click at [750, 137] on span "Create a Note" at bounding box center [761, 137] width 41 height 8
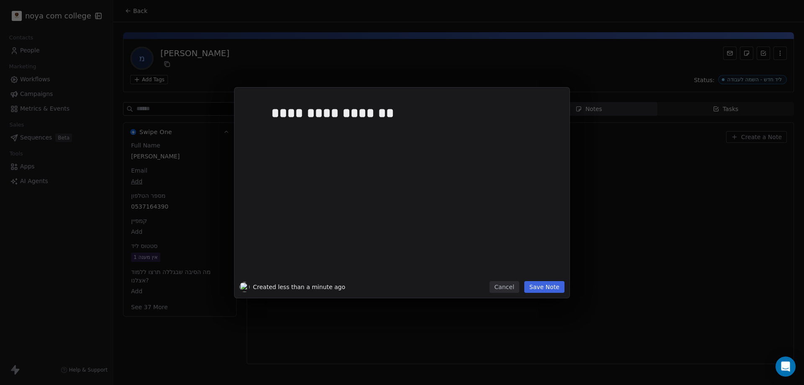
click at [554, 287] on button "Save Note" at bounding box center [544, 287] width 40 height 12
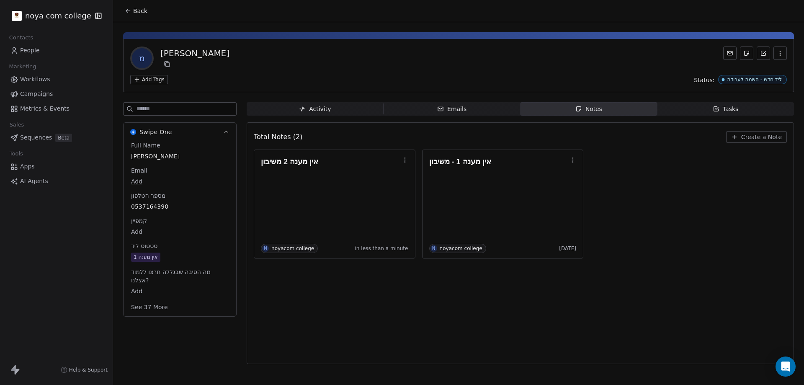
click at [159, 258] on span "אין מענה 1" at bounding box center [180, 256] width 98 height 9
click at [166, 256] on span "אין מענה 1" at bounding box center [179, 257] width 97 height 9
click at [181, 253] on span "אין מענה 1" at bounding box center [179, 257] width 97 height 9
click at [176, 256] on span "אין מענה 1" at bounding box center [179, 257] width 97 height 9
click at [175, 256] on span "אין מענה 1" at bounding box center [179, 257] width 97 height 9
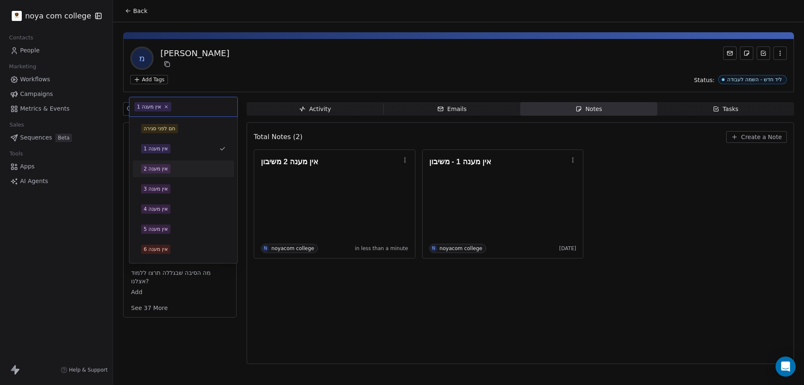
click at [172, 170] on div "אין מענה 2" at bounding box center [183, 168] width 85 height 9
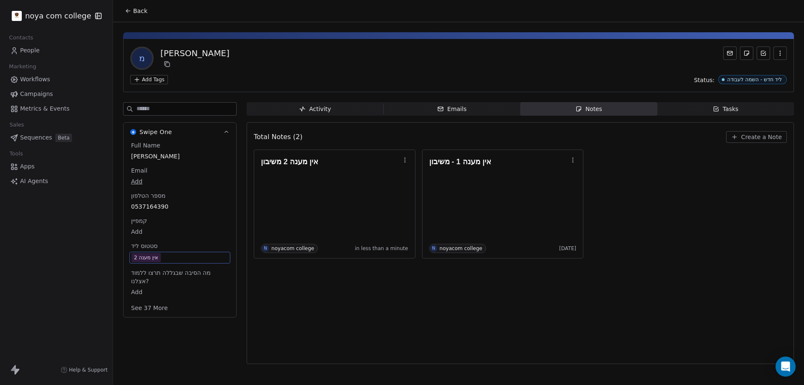
click at [278, 303] on div "Total Notes (2) Create a Note אין מענה 2 משיבון N noyacom college in less than …" at bounding box center [520, 243] width 533 height 231
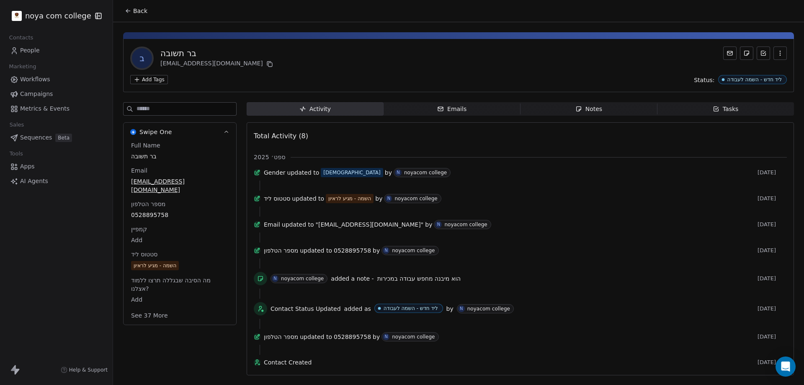
click at [35, 18] on html "noya com college Contacts People Marketing Workflows Campaigns Metrics & Events…" at bounding box center [402, 192] width 804 height 385
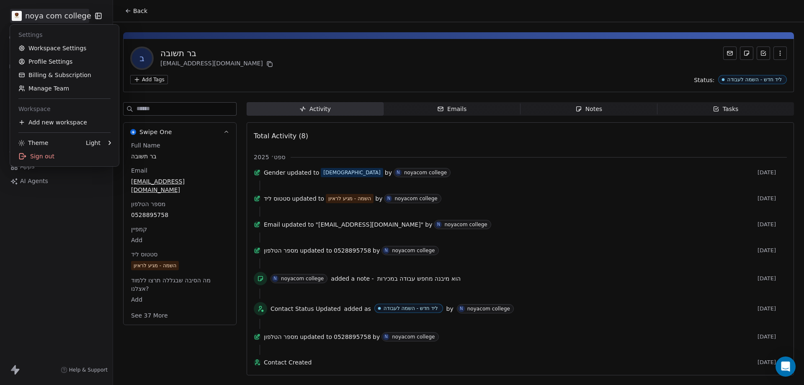
click at [327, 69] on html "noya com college Contacts People Marketing Workflows Campaigns Metrics & Events…" at bounding box center [402, 192] width 804 height 385
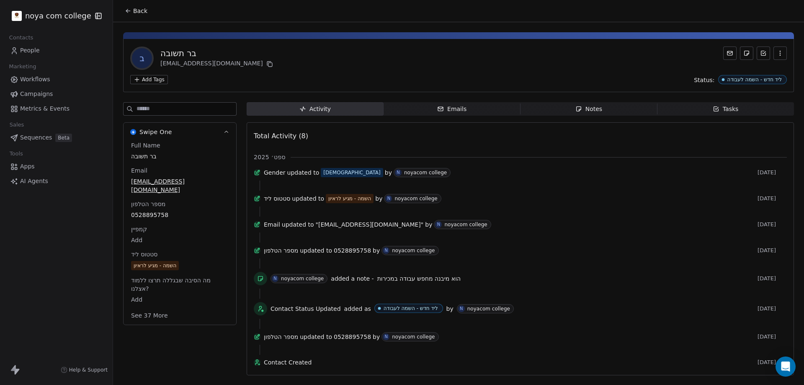
click at [127, 7] on button "Back" at bounding box center [136, 10] width 33 height 15
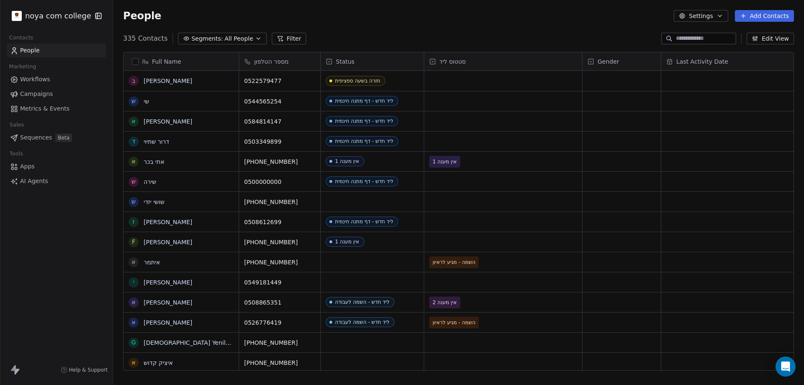
scroll to position [332, 684]
click at [705, 36] on input at bounding box center [705, 38] width 59 height 8
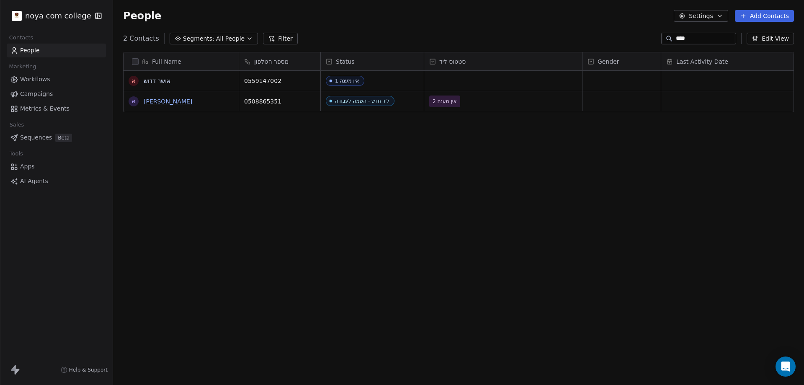
type input "****"
click at [158, 102] on link "[PERSON_NAME]" at bounding box center [168, 101] width 49 height 7
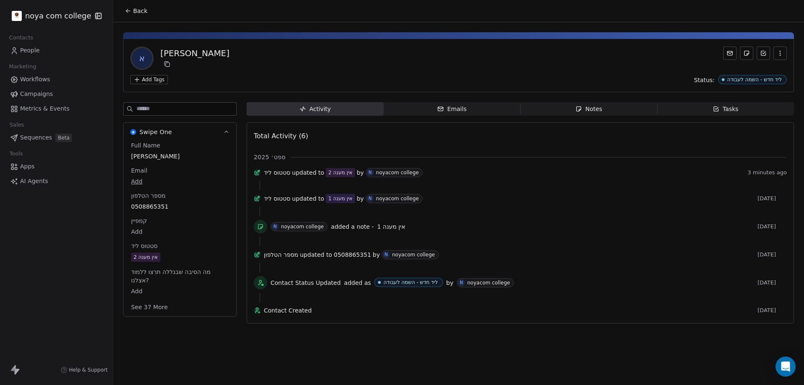
click at [605, 106] on span "Notes Notes" at bounding box center [588, 108] width 137 height 13
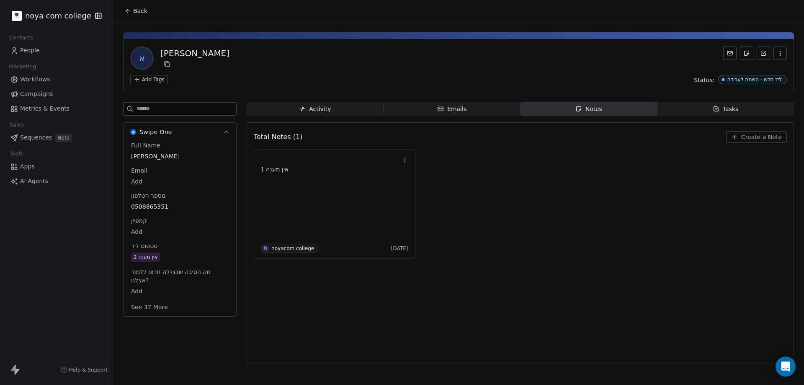
click at [751, 134] on span "Create a Note" at bounding box center [761, 137] width 41 height 8
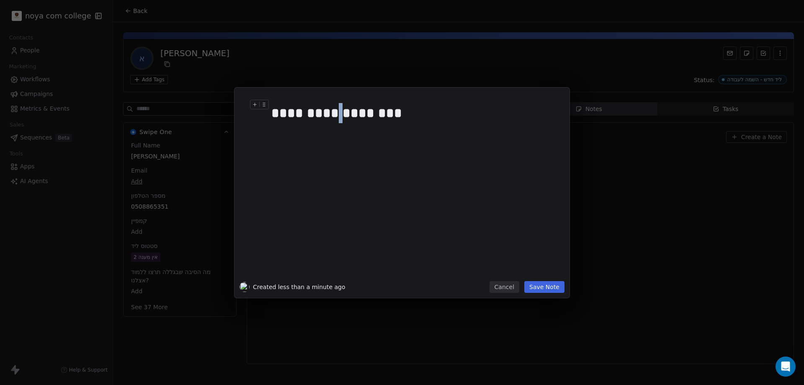
click at [328, 113] on div "**********" at bounding box center [411, 113] width 280 height 20
click at [317, 134] on div at bounding box center [414, 134] width 286 height 10
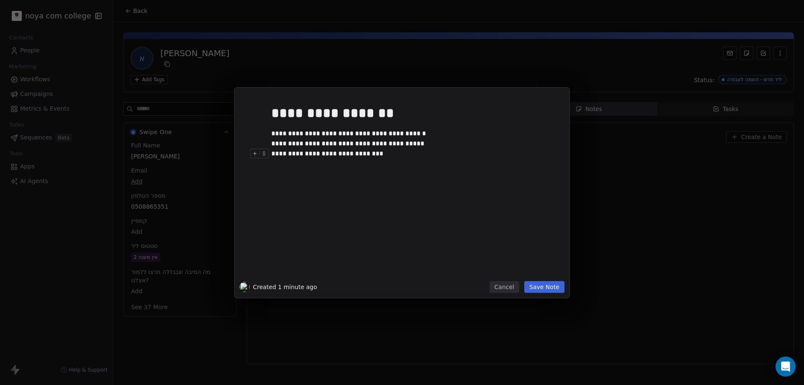
click at [358, 153] on div "**********" at bounding box center [411, 154] width 280 height 10
click at [275, 154] on div "**********" at bounding box center [411, 154] width 280 height 10
drag, startPoint x: 385, startPoint y: 189, endPoint x: 381, endPoint y: 186, distance: 5.4
click at [381, 186] on div "**********" at bounding box center [414, 189] width 286 height 178
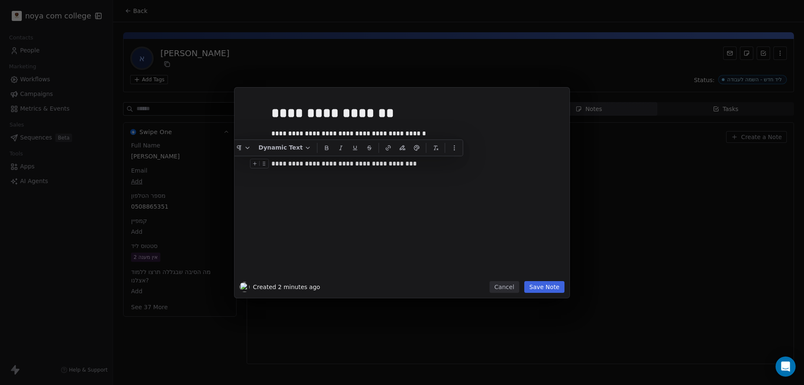
click at [374, 197] on div "**********" at bounding box center [414, 189] width 286 height 178
click at [278, 167] on div "**********" at bounding box center [411, 164] width 280 height 10
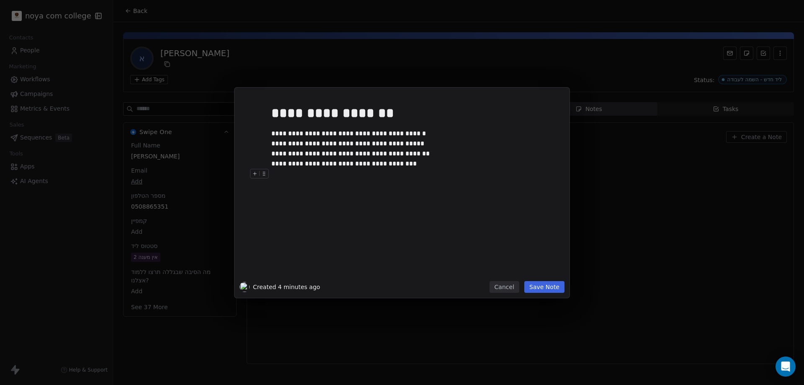
click at [554, 287] on button "Save Note" at bounding box center [544, 287] width 40 height 12
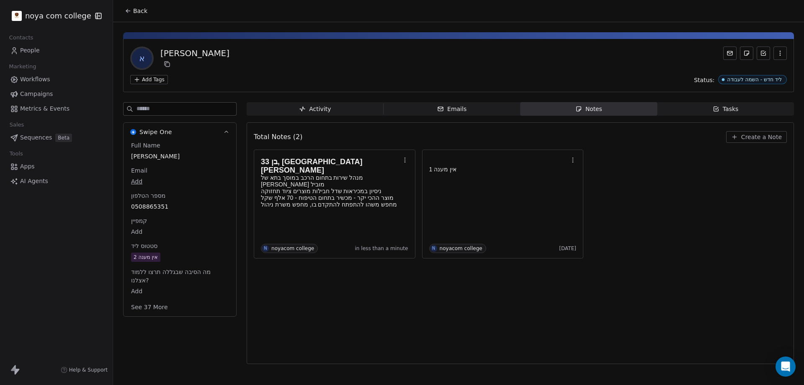
click at [162, 207] on span "0508865351" at bounding box center [180, 206] width 98 height 8
click at [162, 206] on span "0508865351" at bounding box center [179, 207] width 97 height 8
click at [174, 212] on input "**********" at bounding box center [176, 211] width 90 height 17
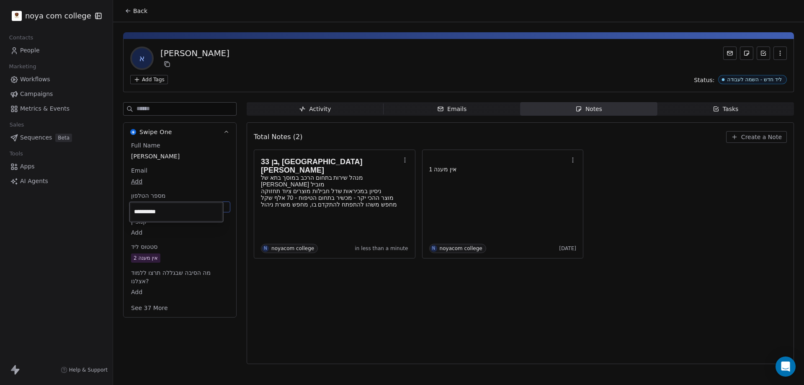
click at [174, 212] on input "**********" at bounding box center [176, 211] width 90 height 17
click at [472, 316] on html "**********" at bounding box center [402, 192] width 804 height 385
click at [167, 258] on span "אין מענה 2" at bounding box center [179, 257] width 97 height 9
click at [183, 256] on span "אין מענה 2" at bounding box center [179, 257] width 97 height 9
click at [175, 257] on span "אין מענה 2" at bounding box center [179, 257] width 97 height 9
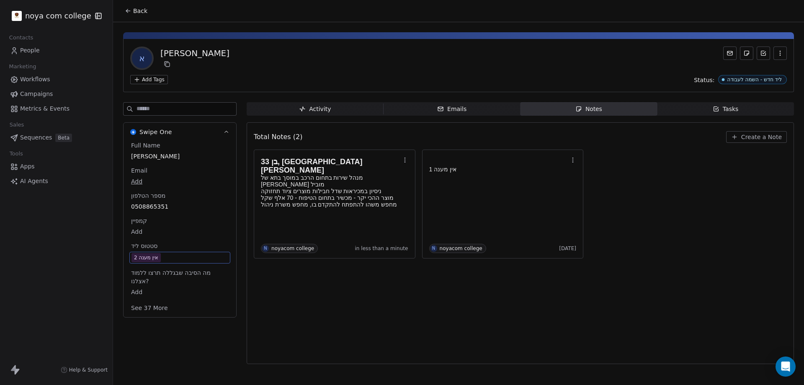
click at [147, 259] on div "אין מענה 2" at bounding box center [146, 257] width 24 height 8
click at [173, 256] on span "אין מענה 2" at bounding box center [179, 257] width 97 height 9
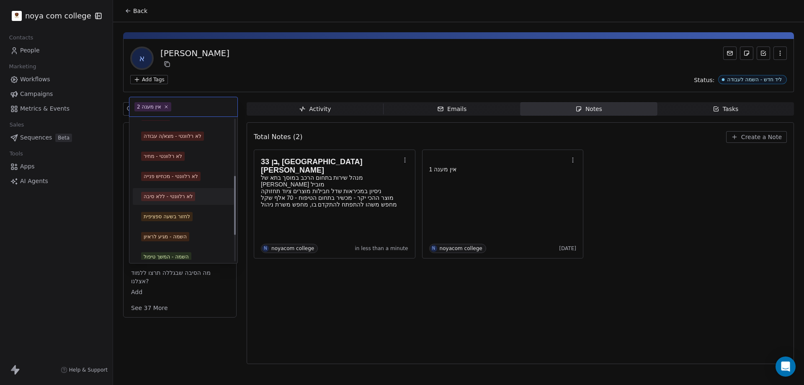
scroll to position [167, 0]
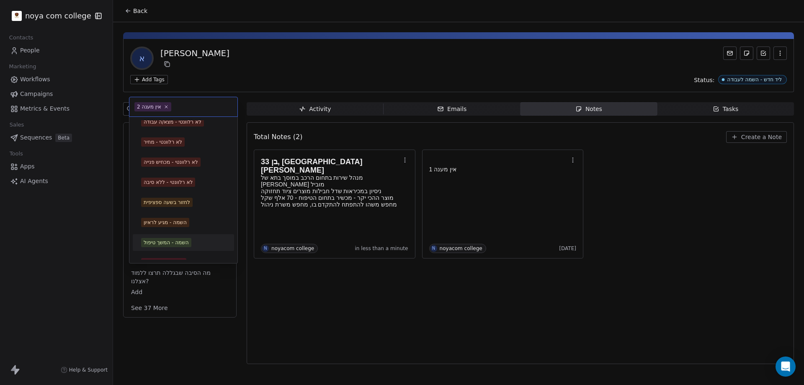
click at [172, 242] on div "השמה - המשך טיפול" at bounding box center [166, 243] width 45 height 8
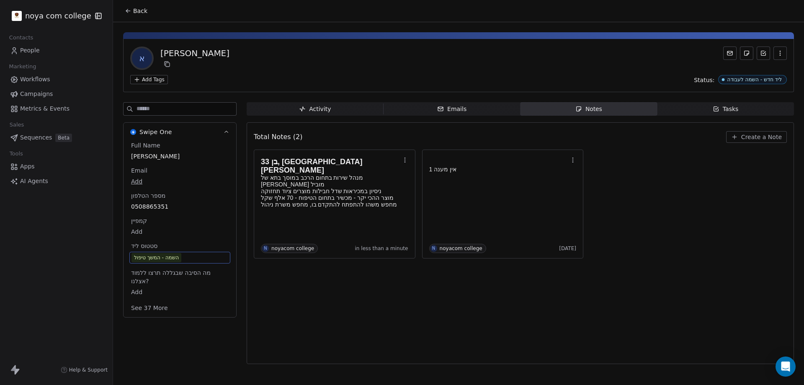
click at [347, 305] on div "Total Notes (2) Create a Note בן 33, מפתח [PERSON_NAME] מנהל שירות בתחום הרכב ב…" at bounding box center [520, 243] width 533 height 231
